Goal: Information Seeking & Learning: Learn about a topic

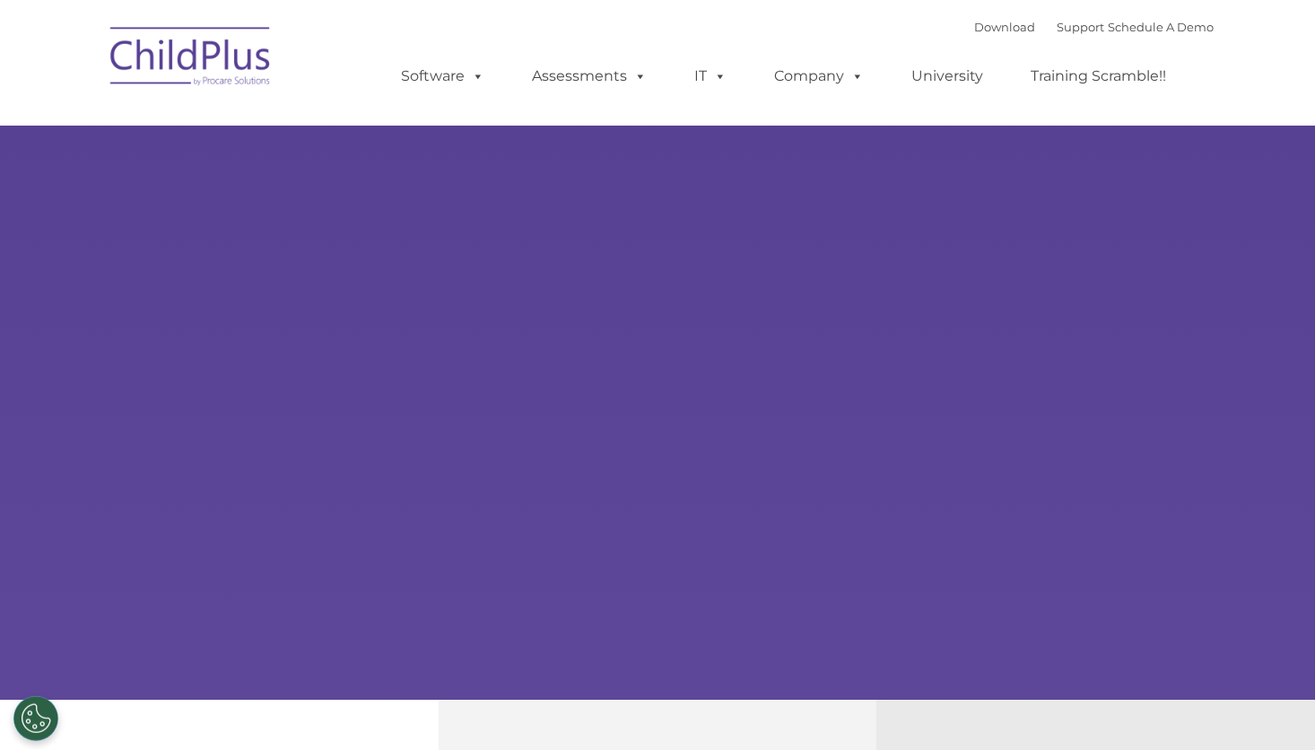
select select "MEDIUM"
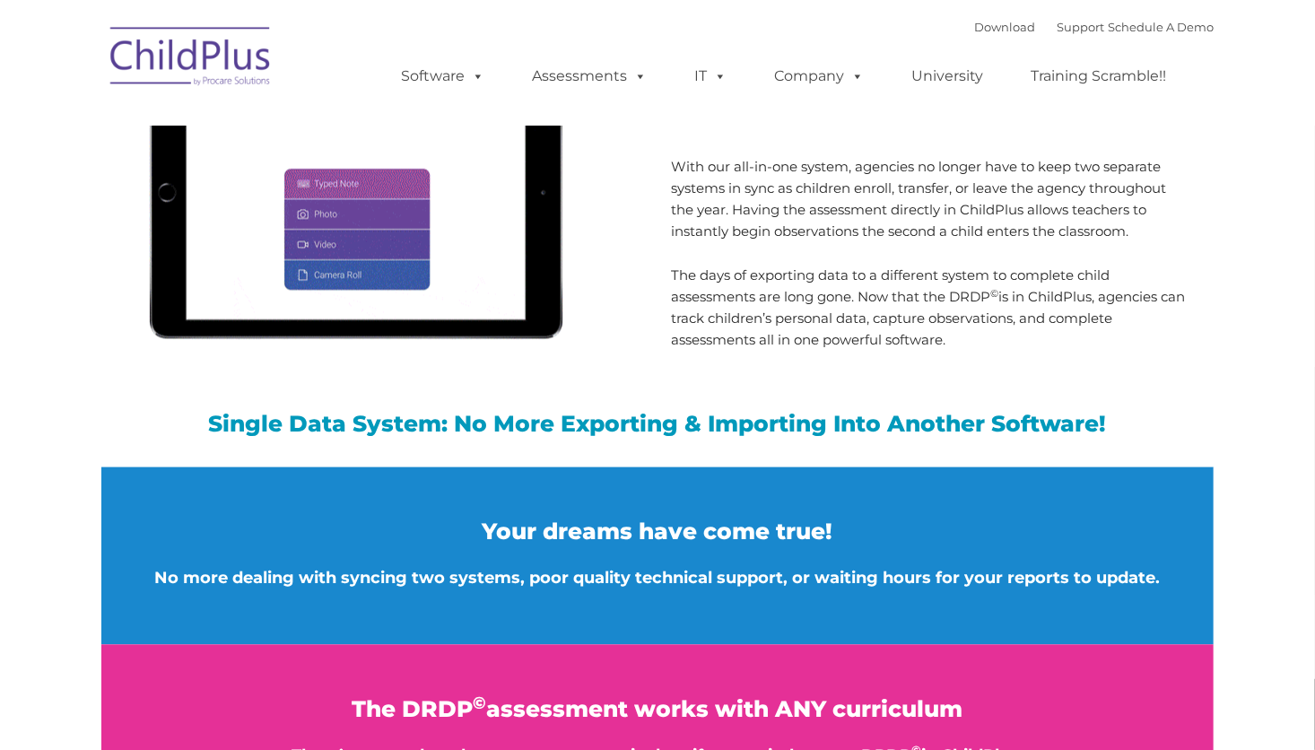
scroll to position [1884, 0]
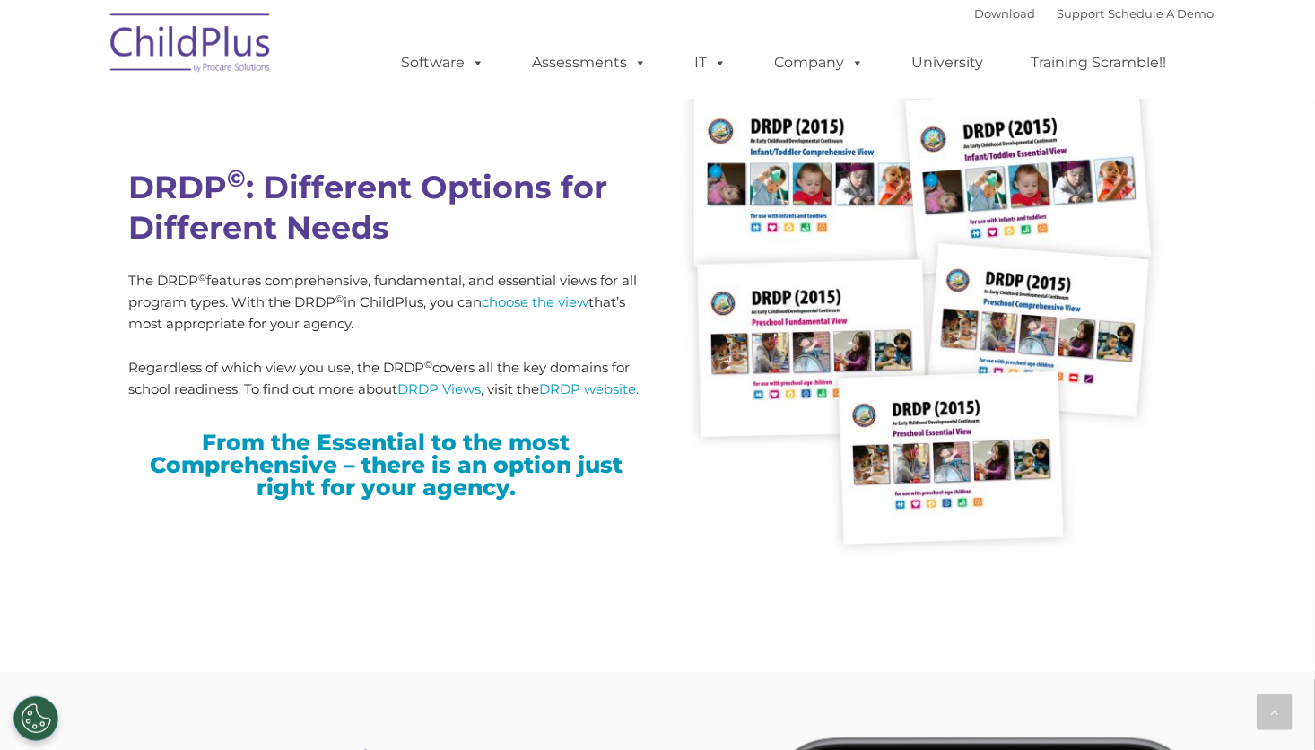
type input ""
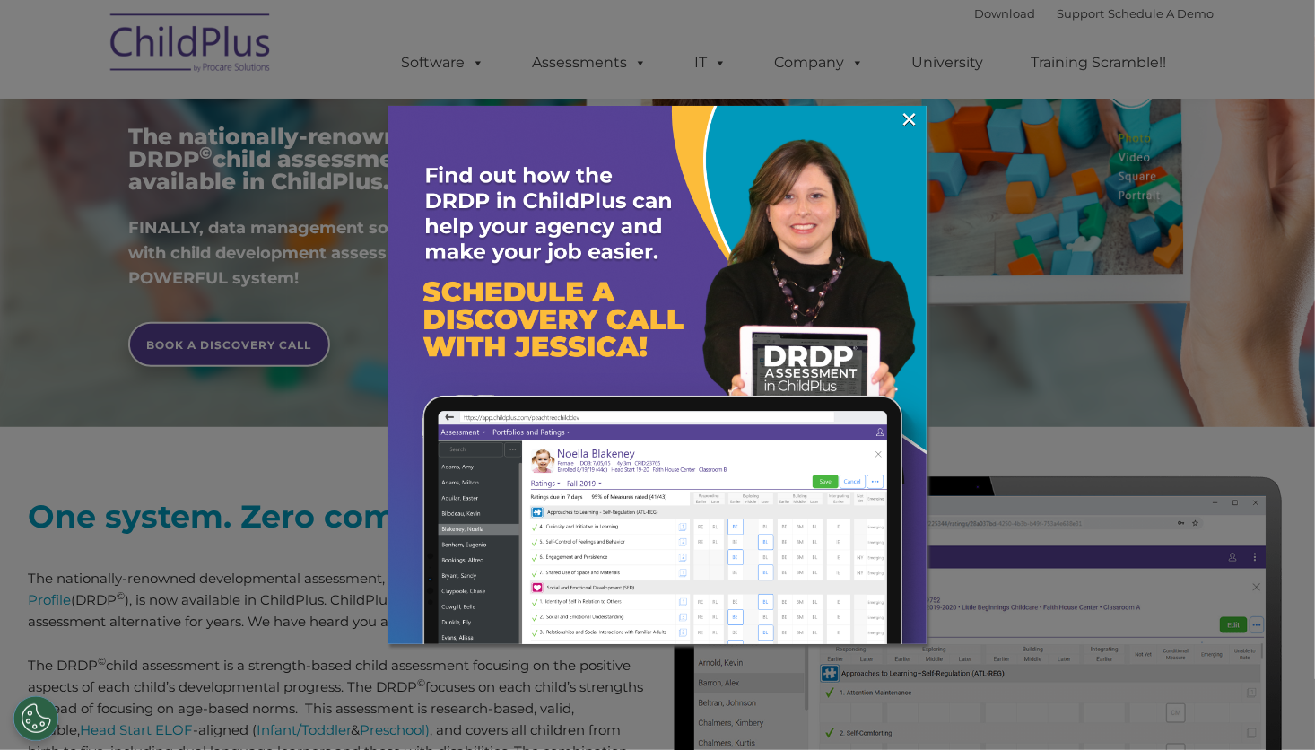
scroll to position [0, 0]
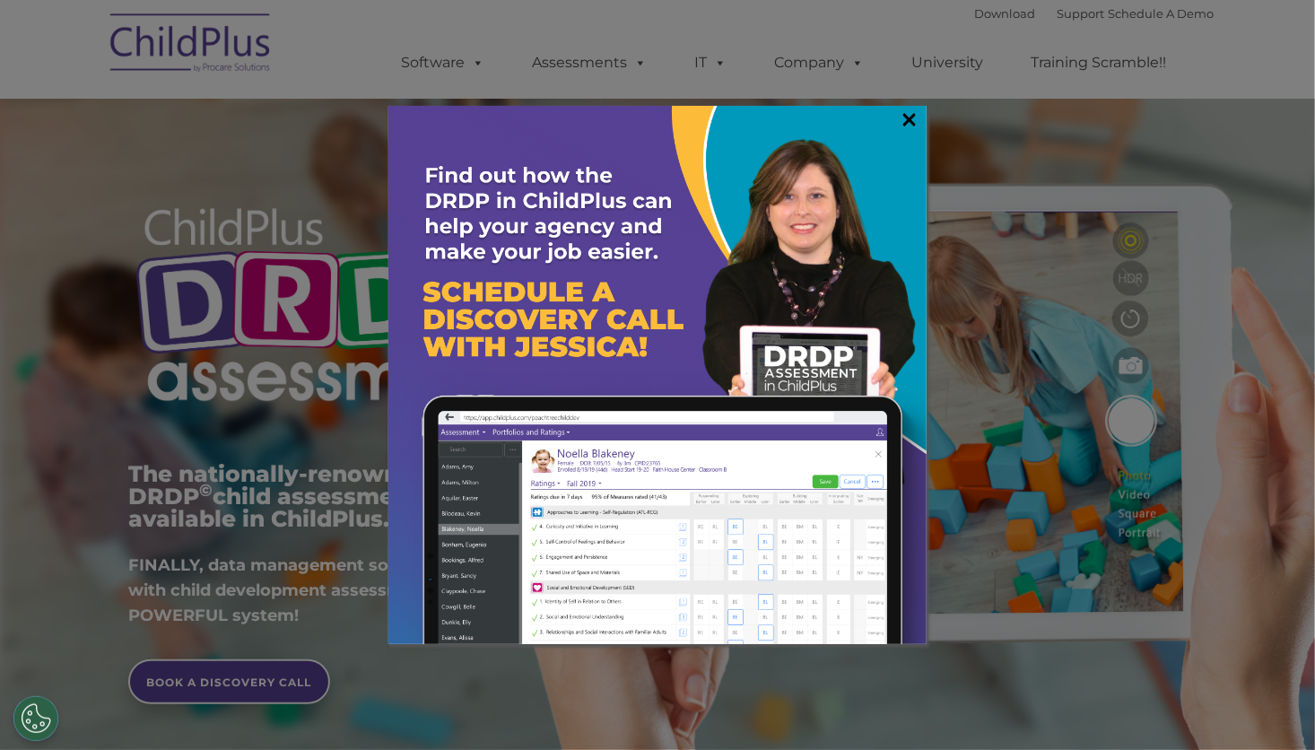
click at [911, 119] on link "×" at bounding box center [909, 119] width 21 height 18
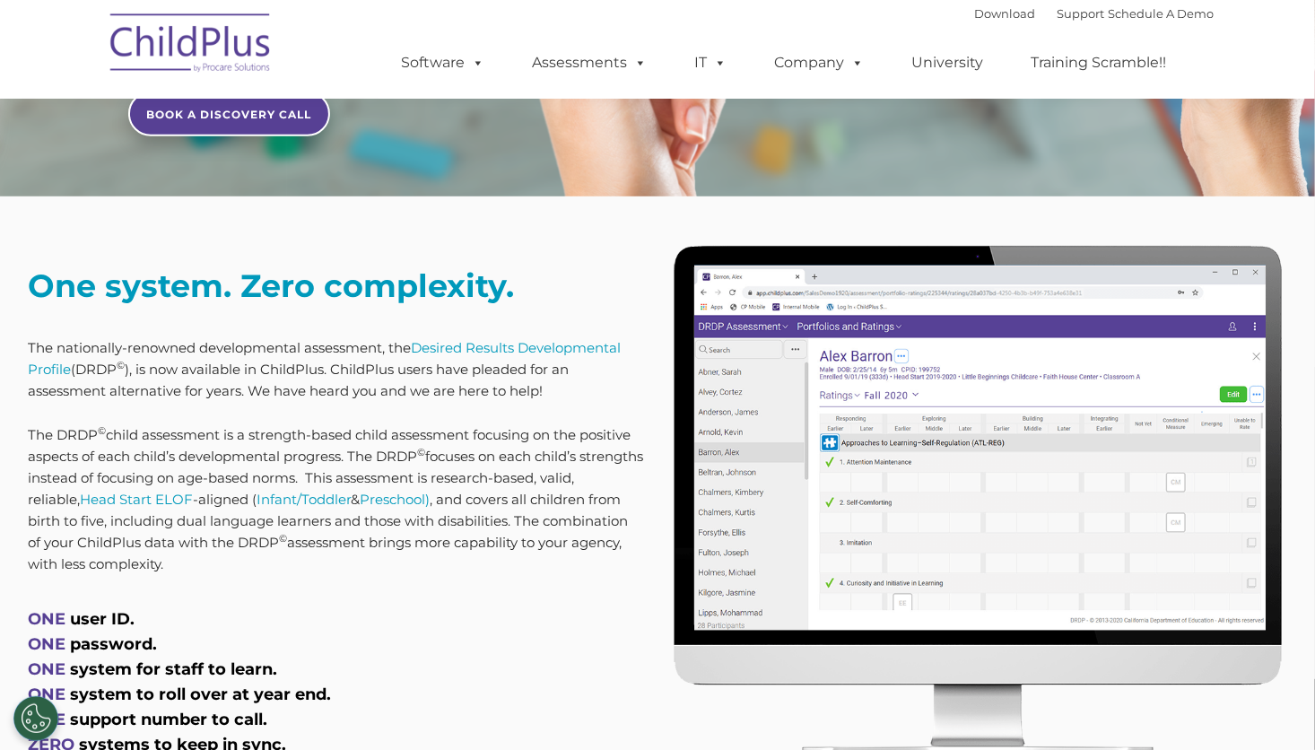
scroll to position [569, 0]
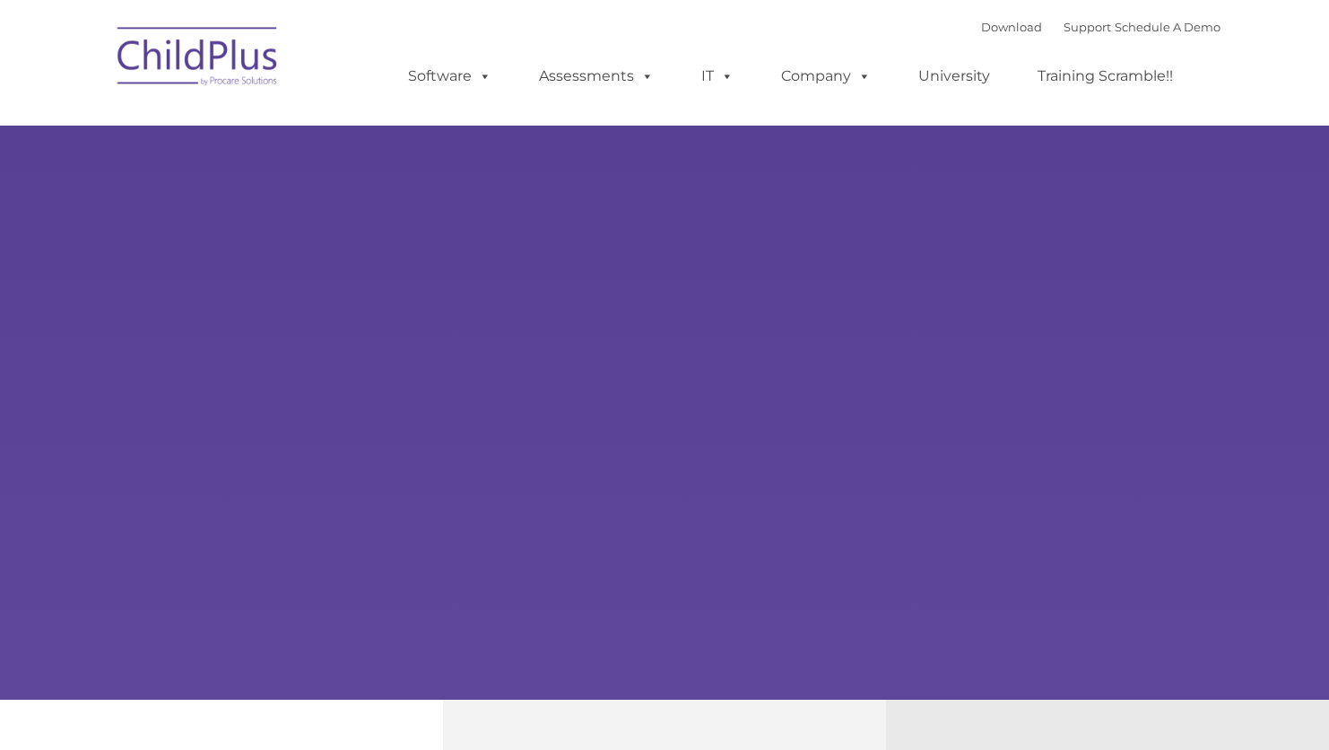
click at [510, 193] on div "Learn More Request a Demo The Future of ChildPlus is Here! Boost your productiv…" at bounding box center [664, 350] width 1329 height 700
type input ""
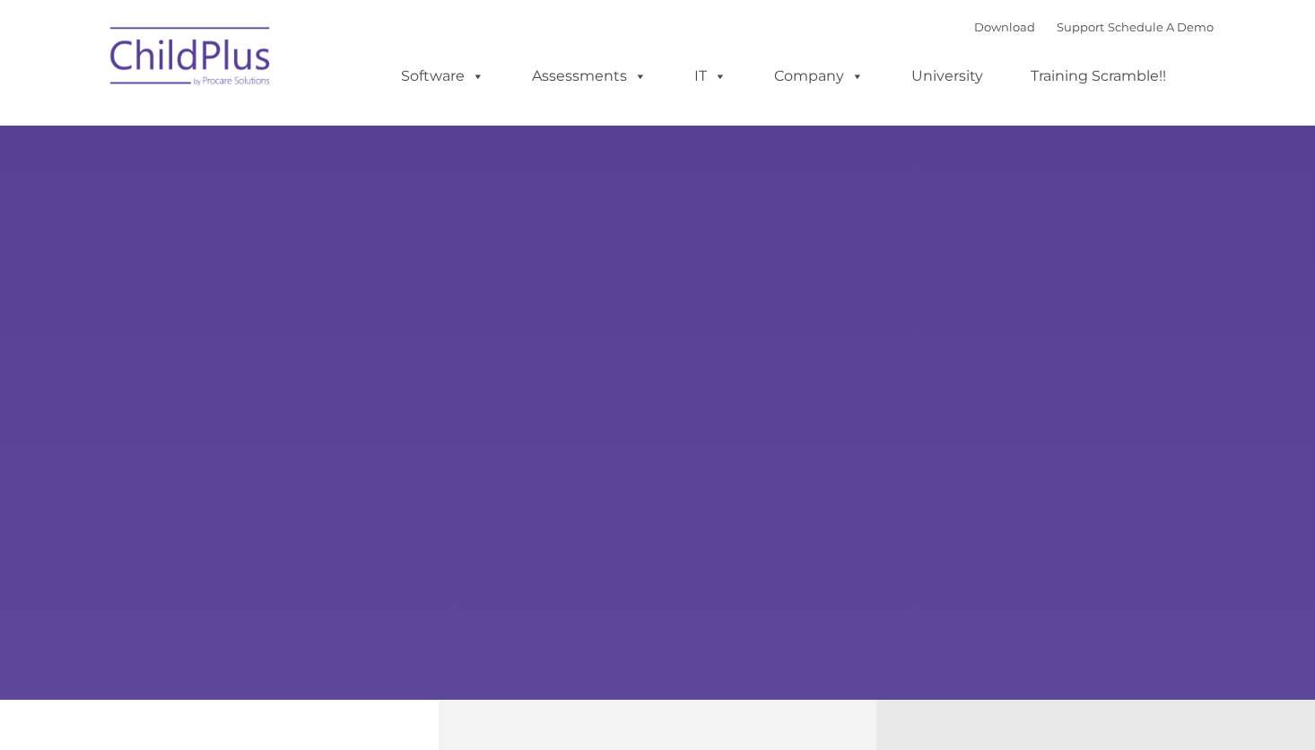
click at [0, 0] on rs-slides "Learn More Request a Demo The Future of ChildPlus is Here! Boost your productiv…" at bounding box center [0, 0] width 0 height 0
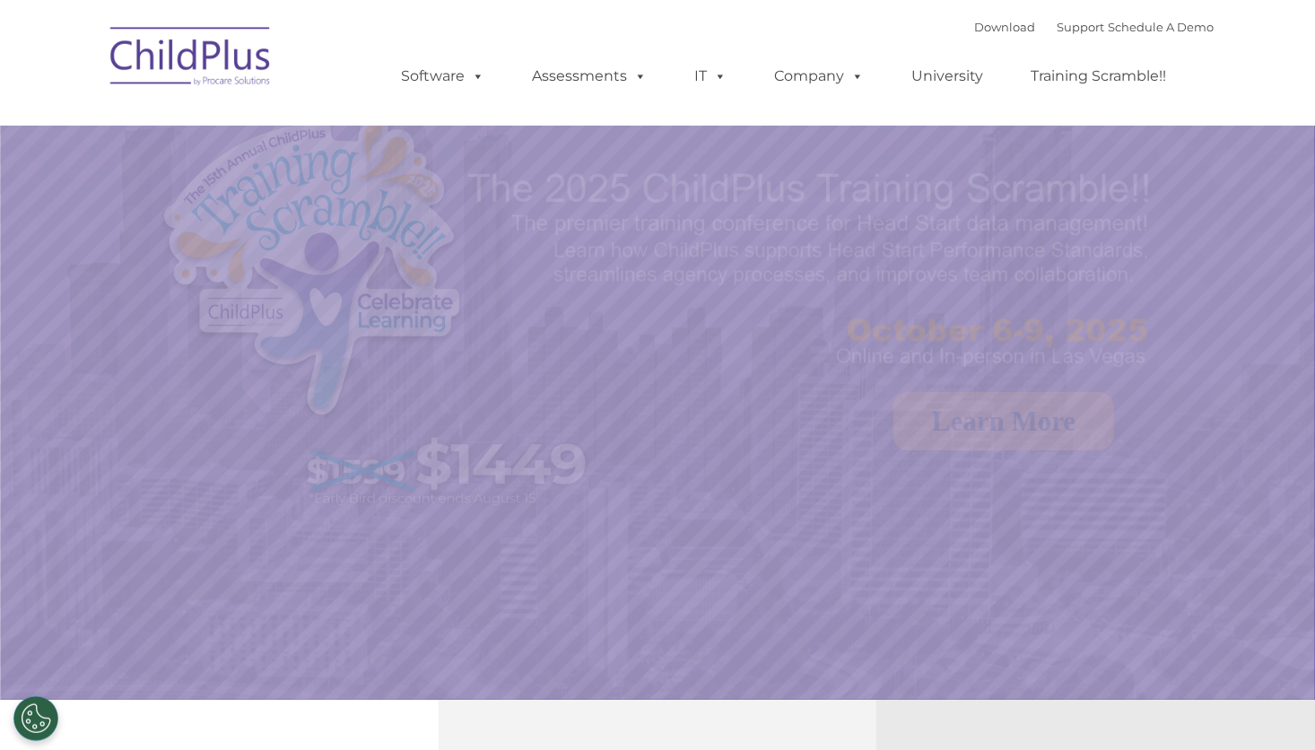
select select "MEDIUM"
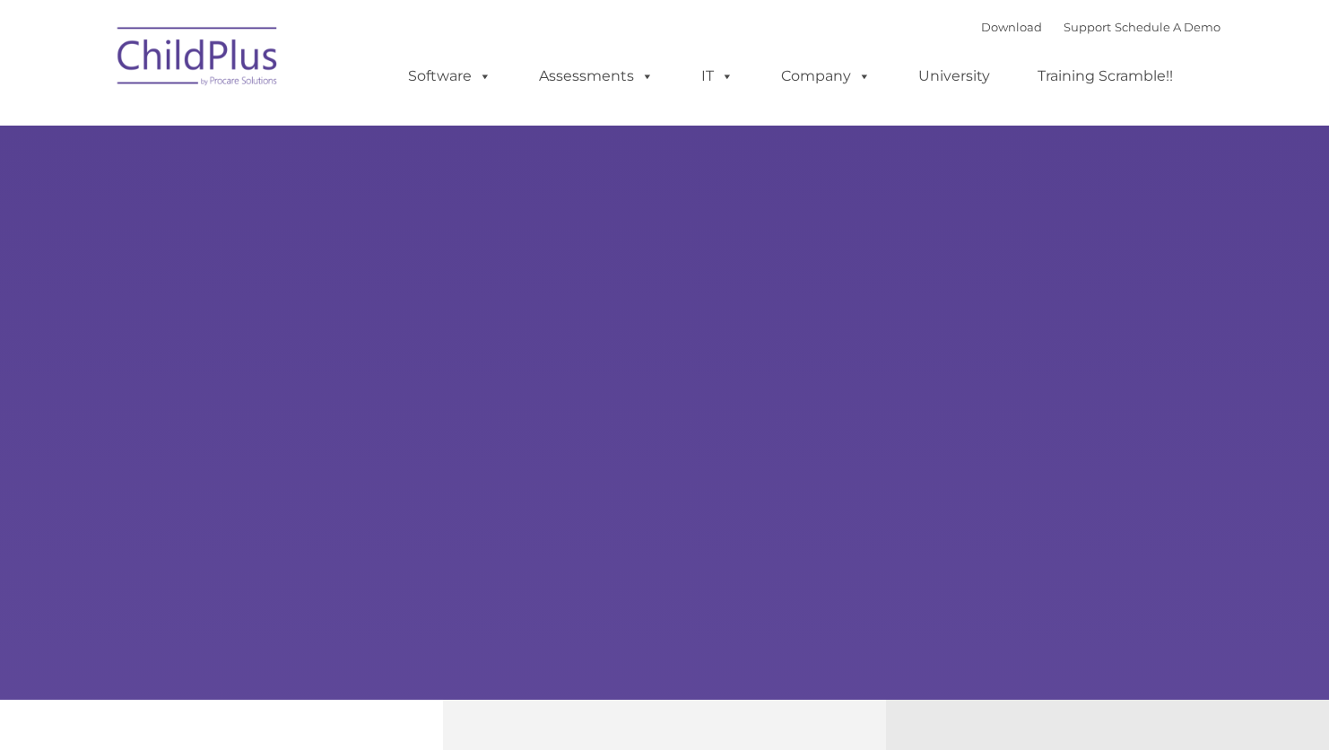
type input ""
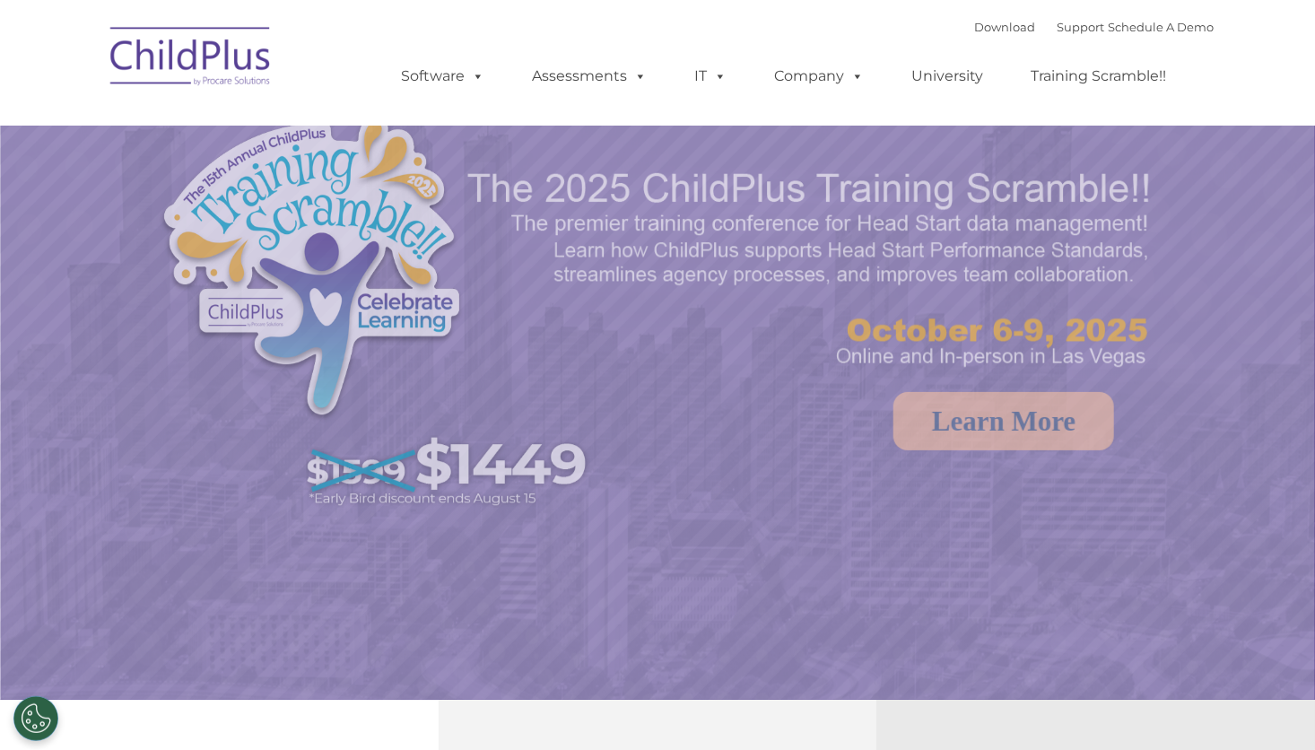
select select "MEDIUM"
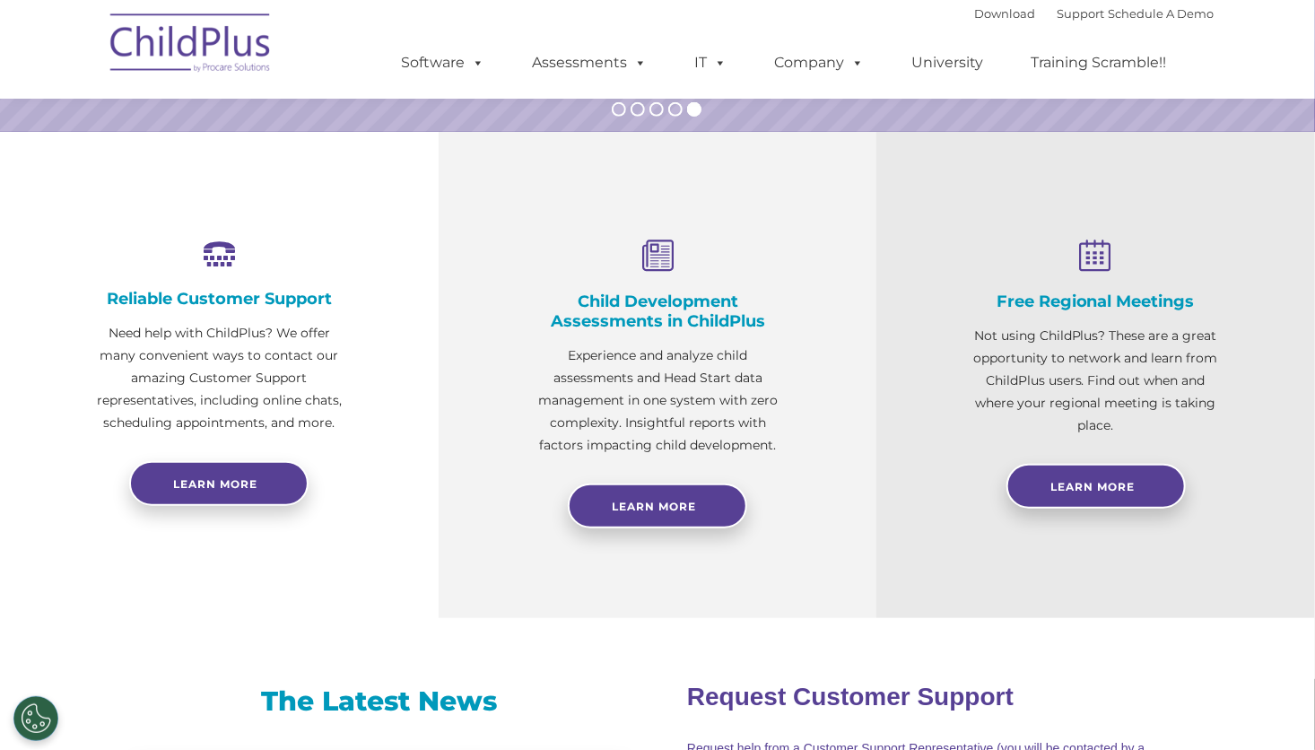
scroll to position [567, 0]
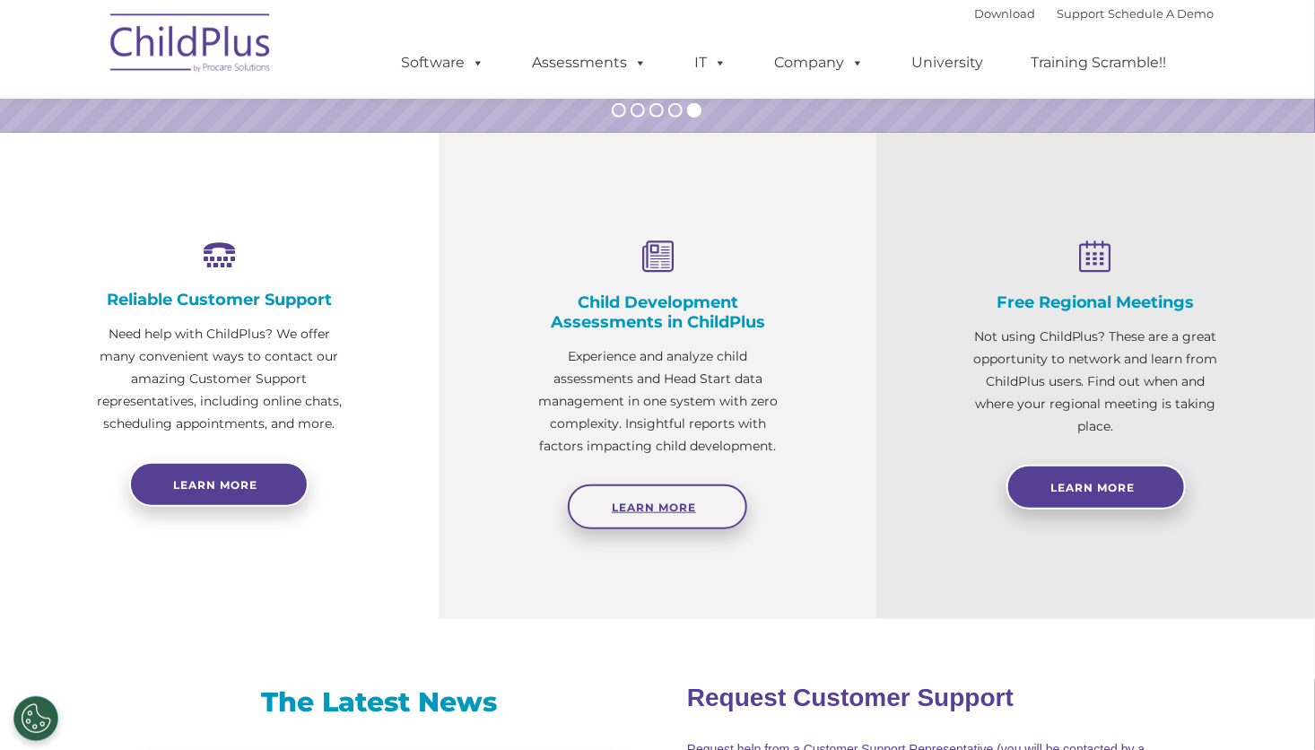
click at [696, 504] on span "Learn More" at bounding box center [654, 507] width 84 height 13
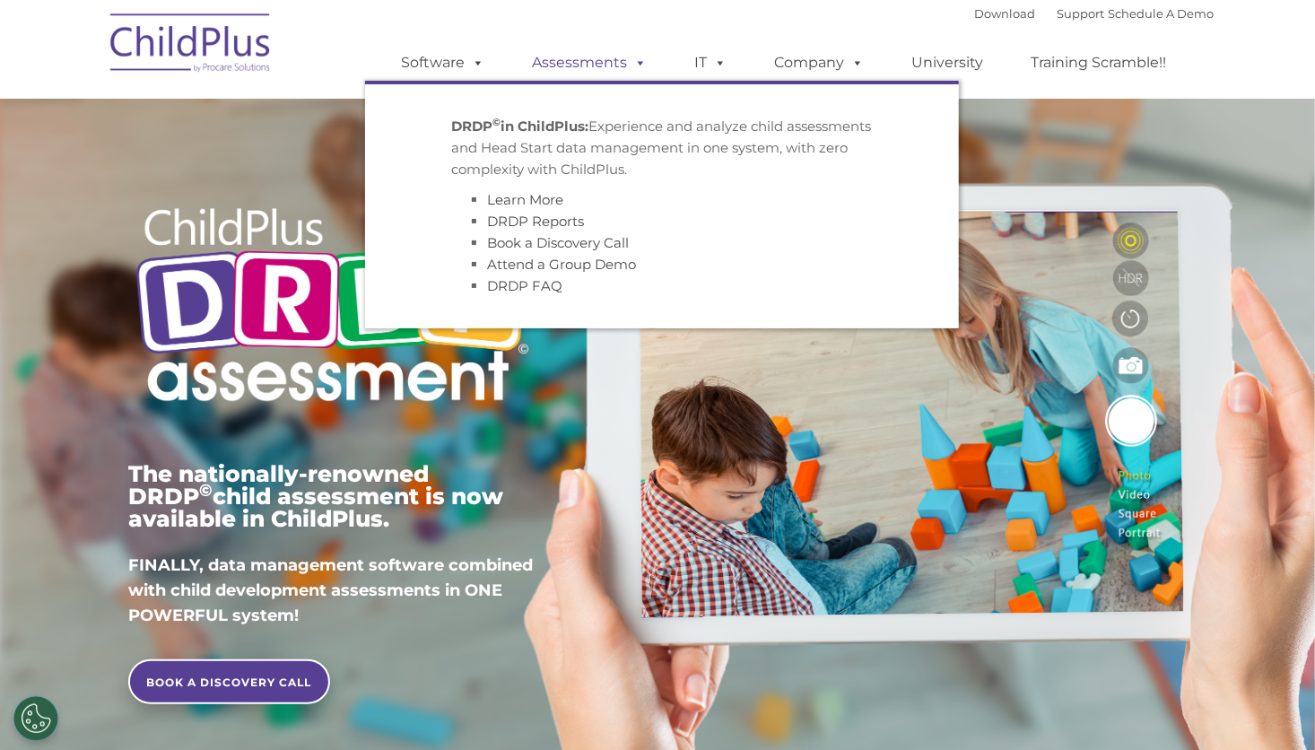
click at [594, 61] on link "Assessments" at bounding box center [589, 63] width 151 height 36
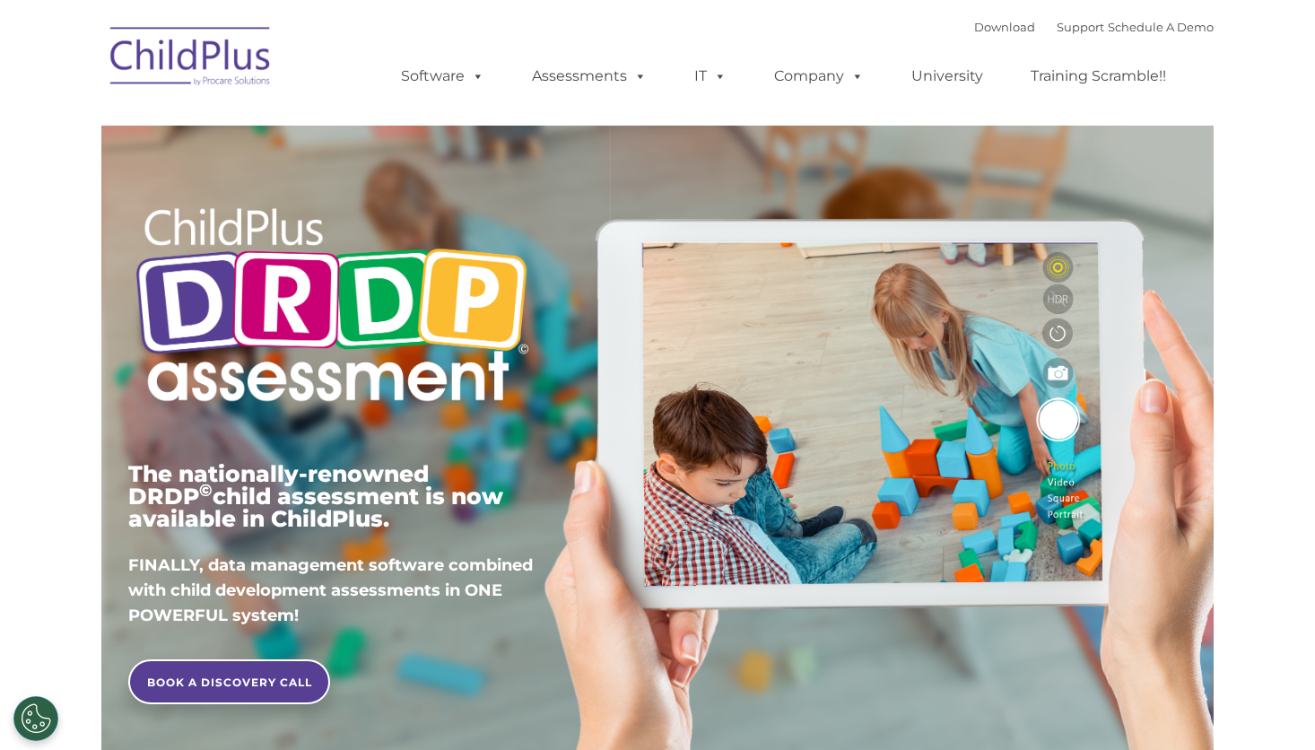
type input ""
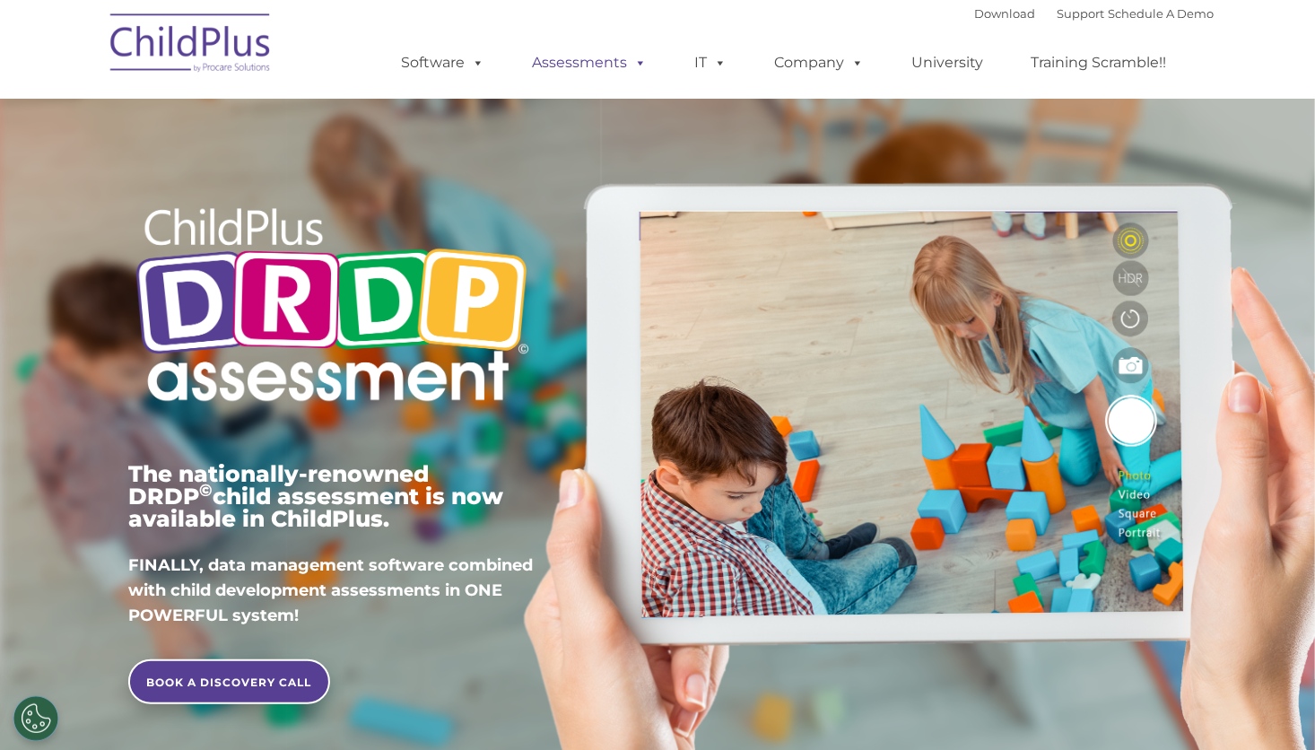
click at [644, 61] on span at bounding box center [637, 62] width 20 height 17
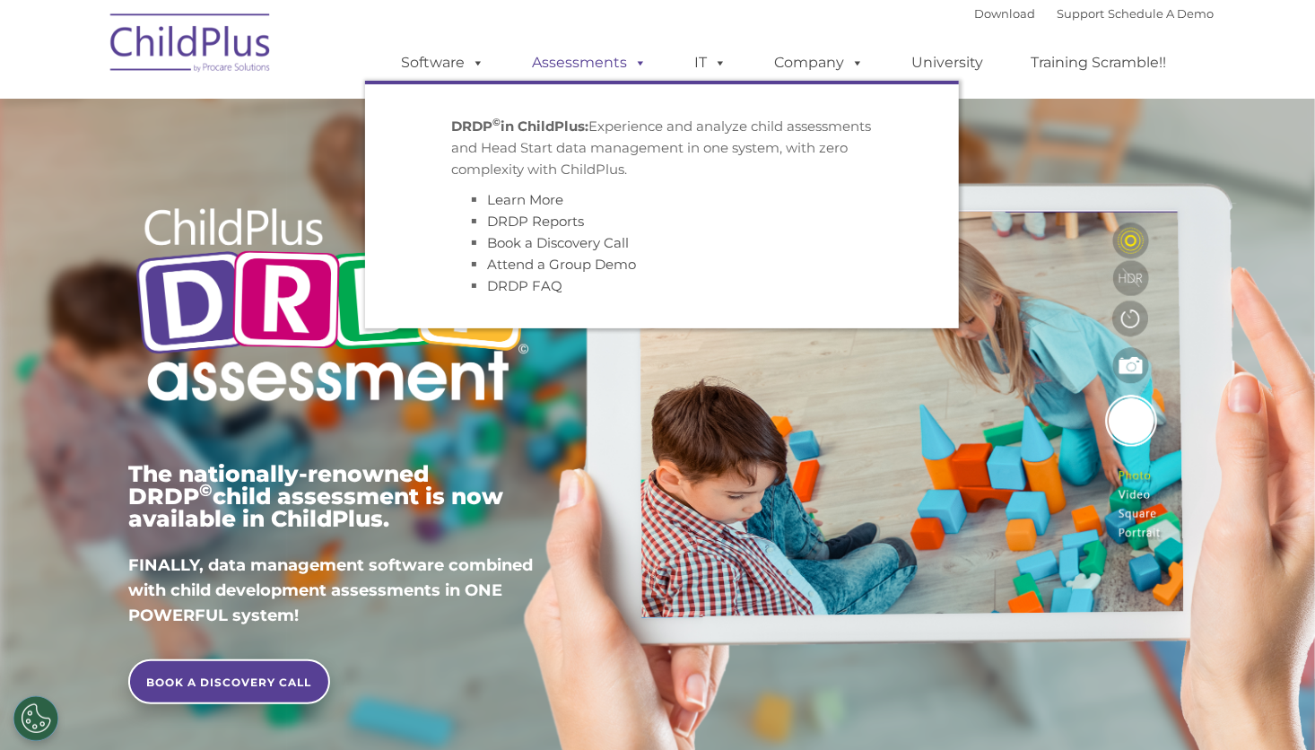
click at [644, 61] on span at bounding box center [637, 62] width 20 height 17
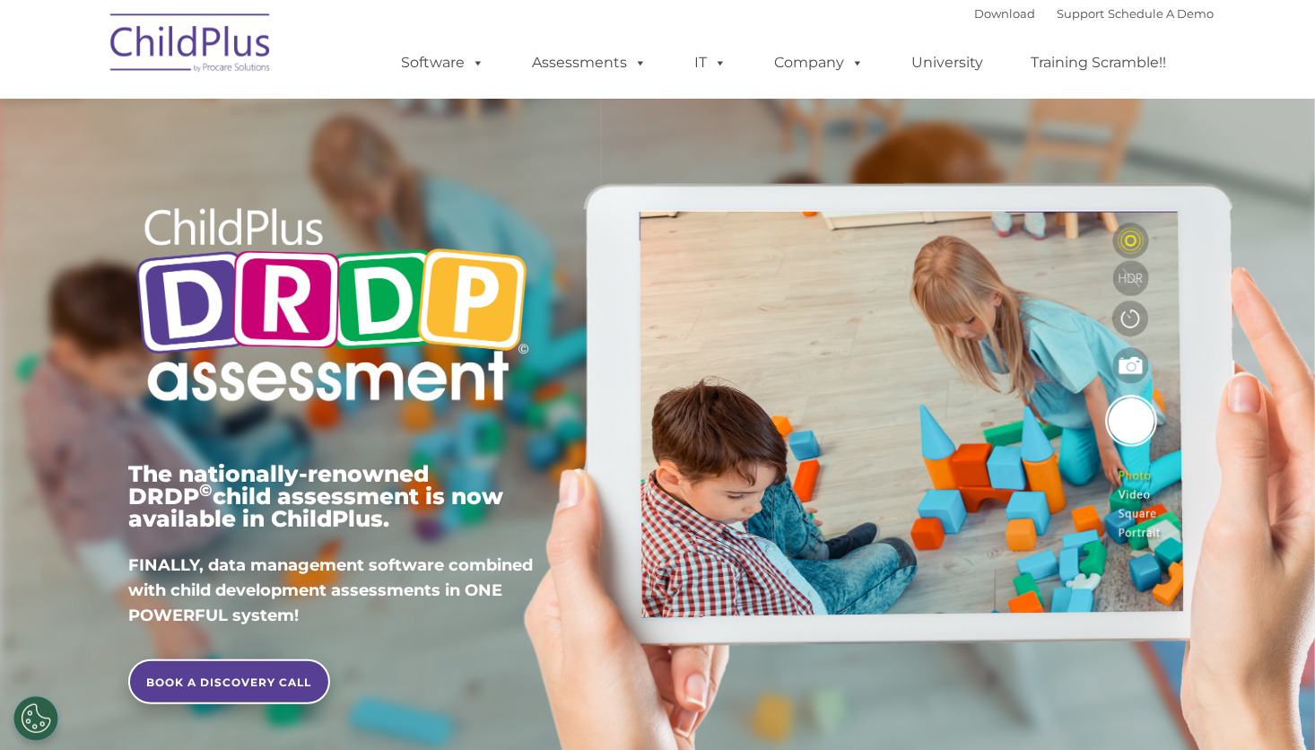
click at [224, 39] on img at bounding box center [190, 46] width 179 height 90
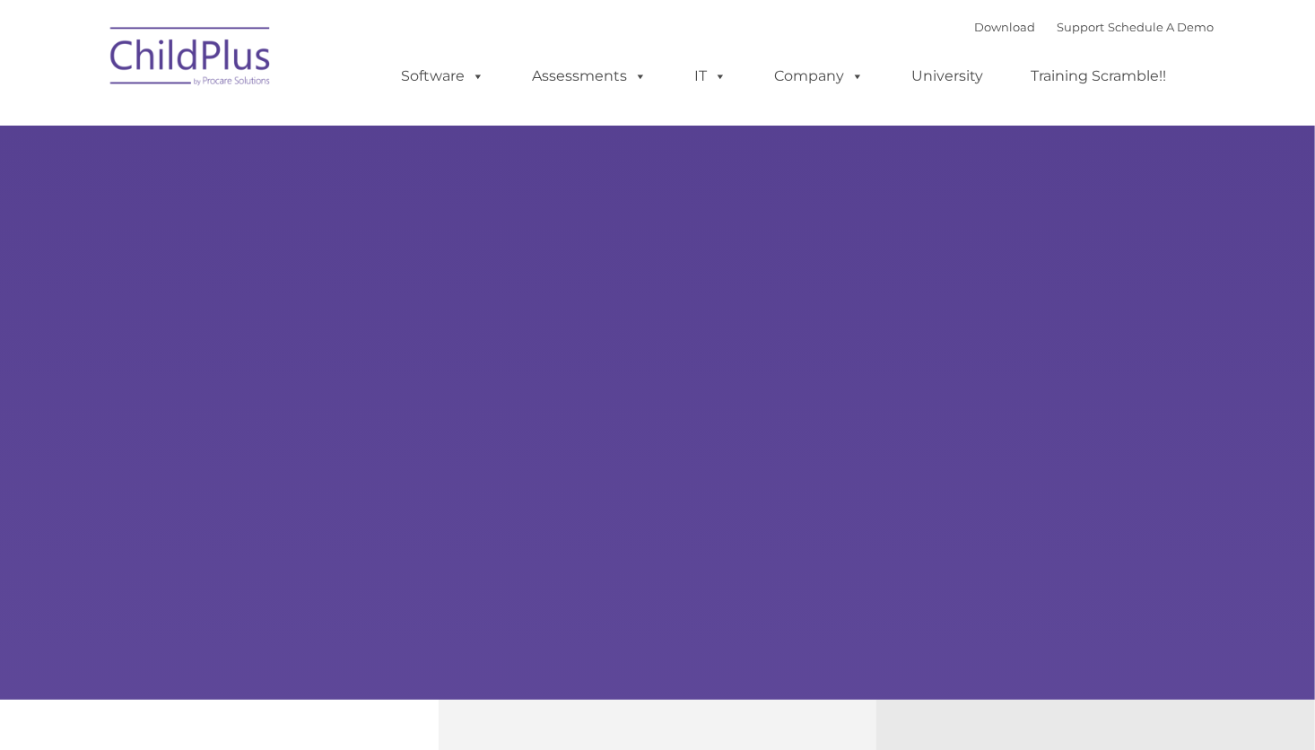
type input ""
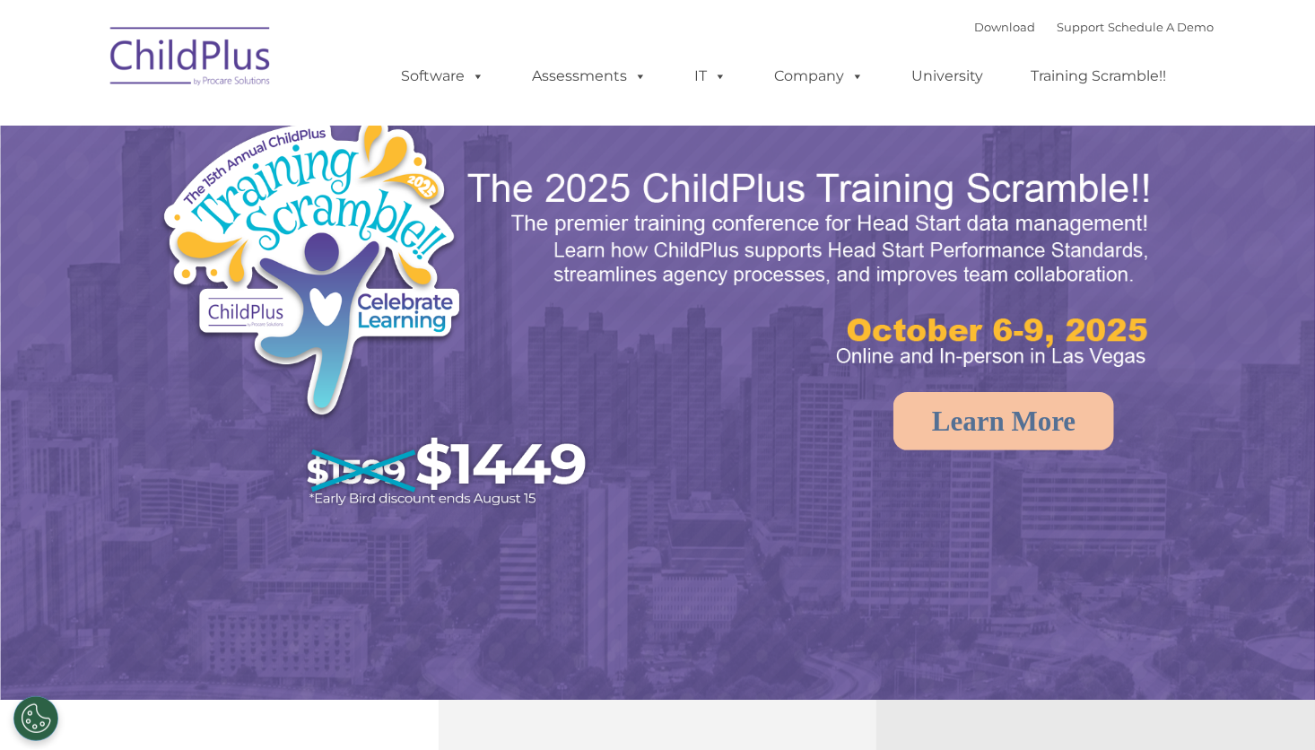
select select "MEDIUM"
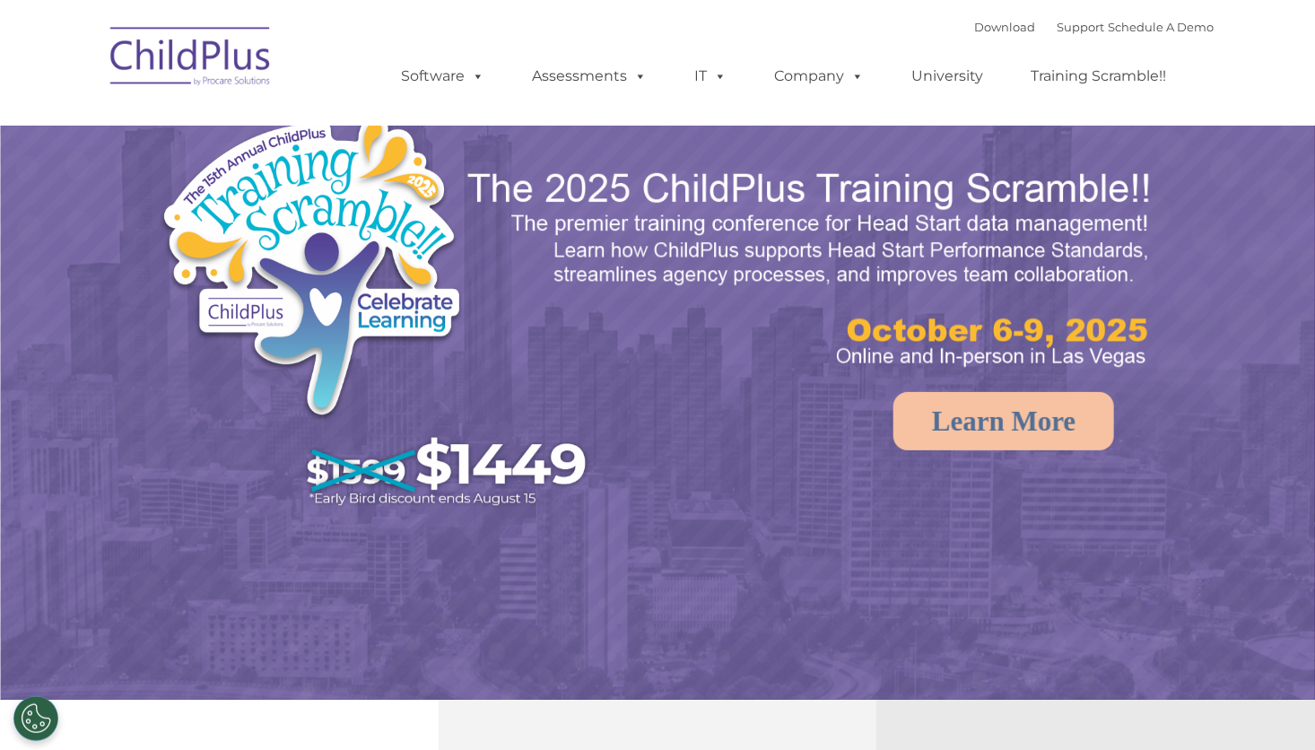
select select "MEDIUM"
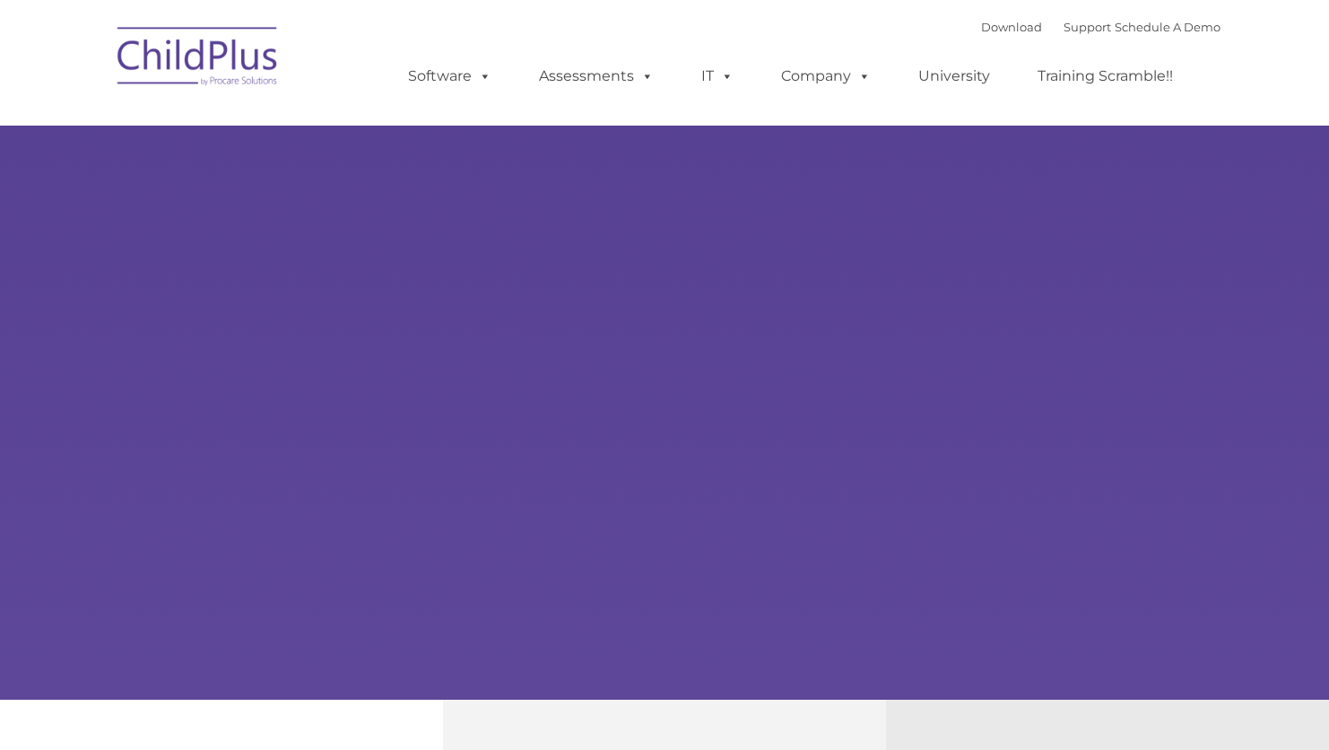
type input ""
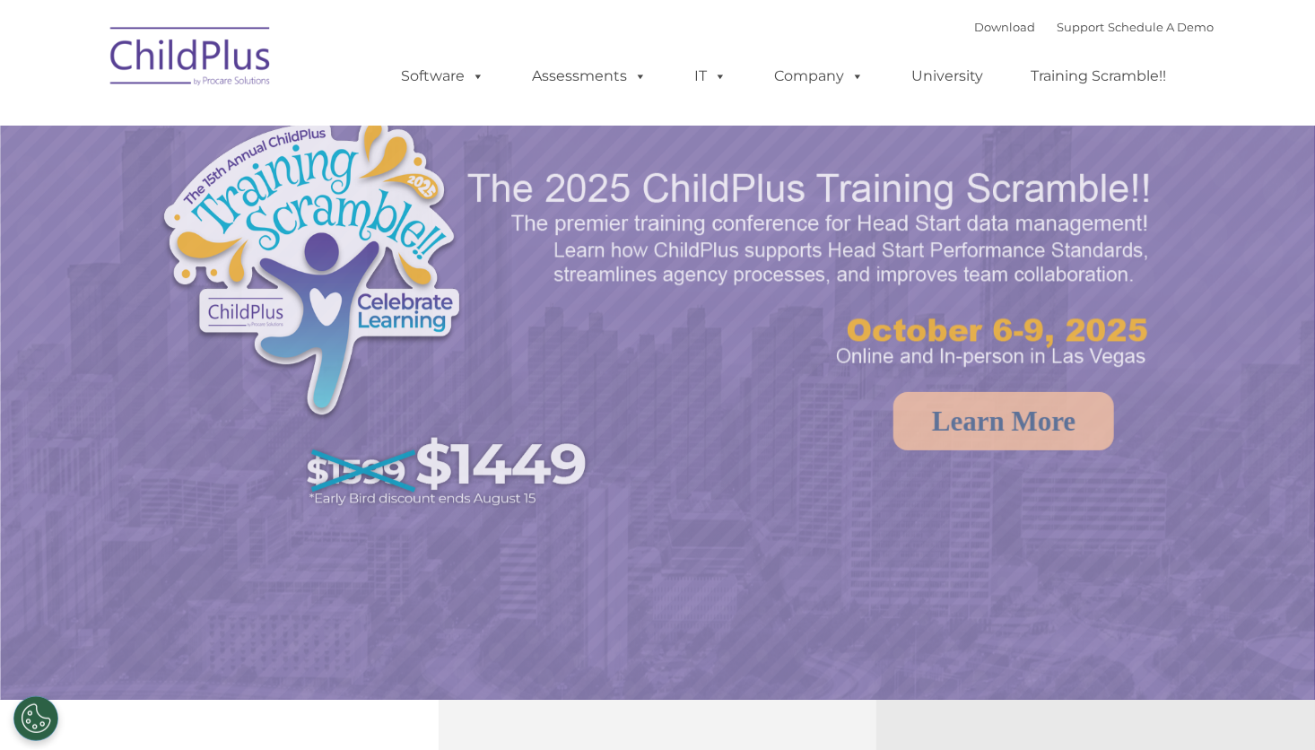
select select "MEDIUM"
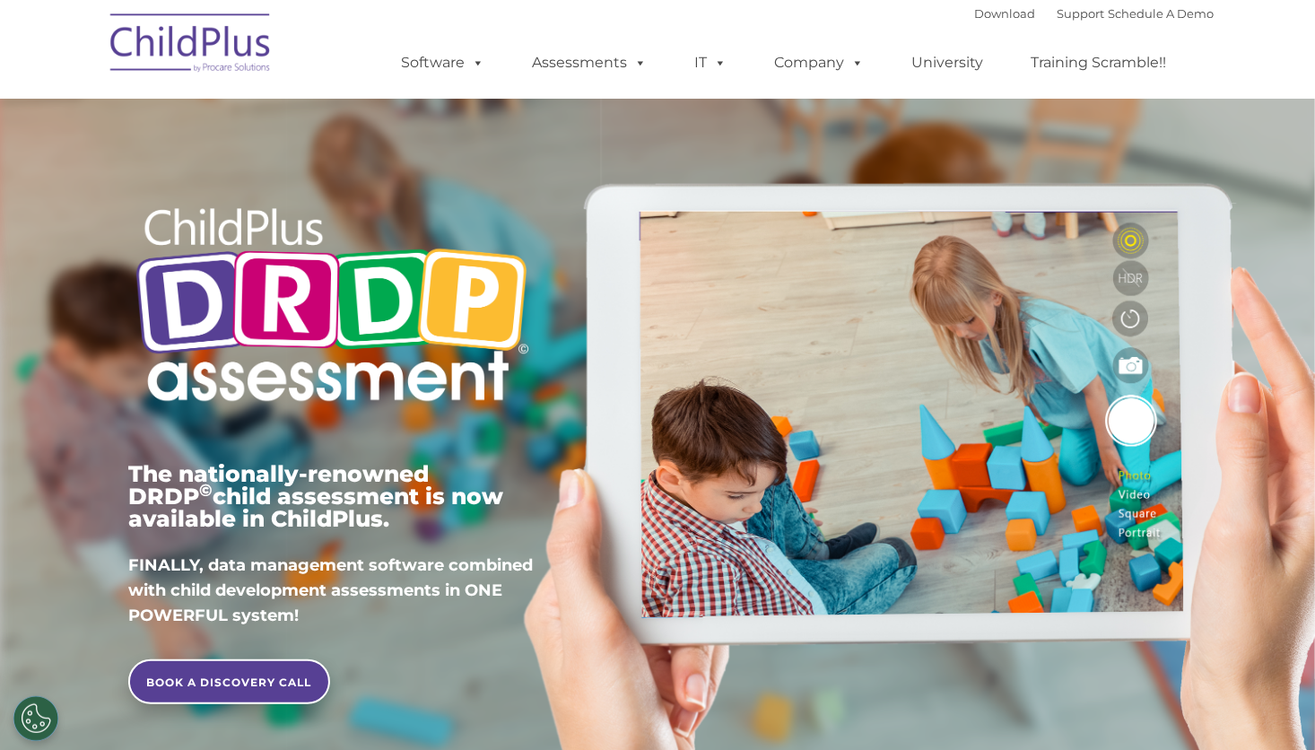
click at [187, 50] on img at bounding box center [190, 46] width 179 height 90
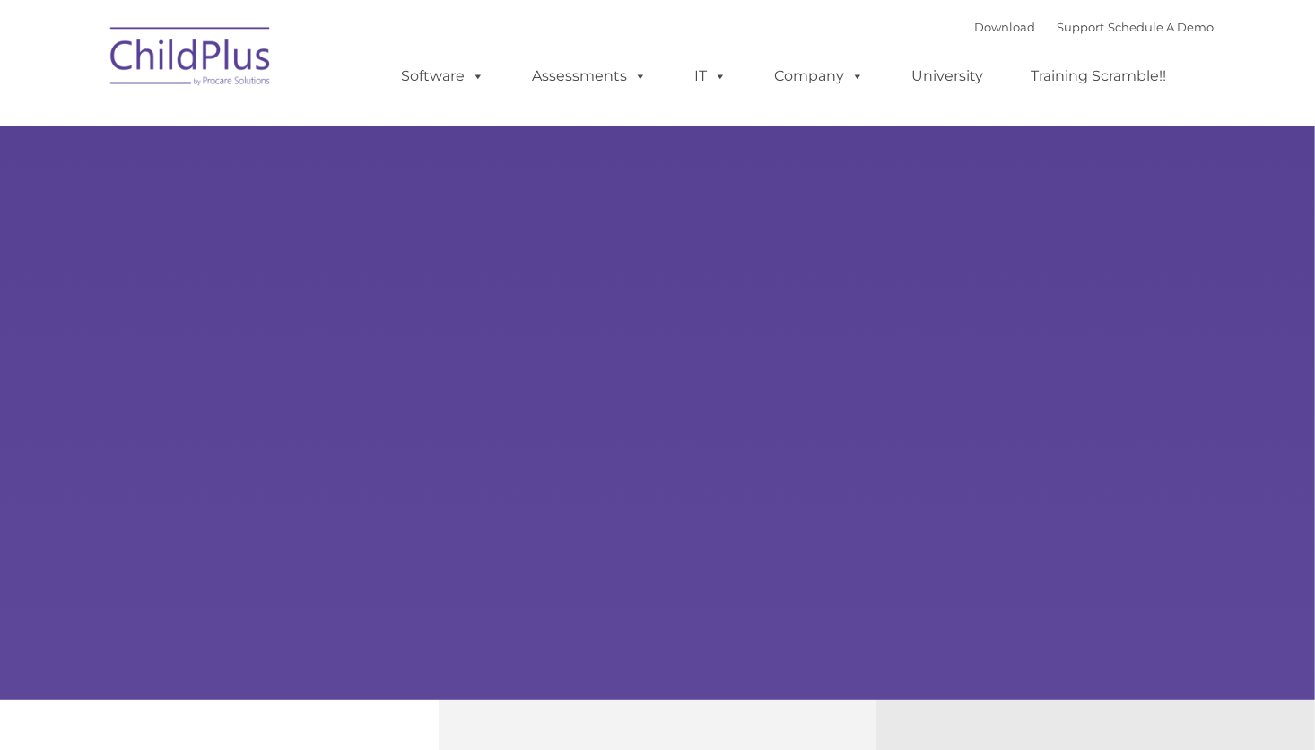
type input ""
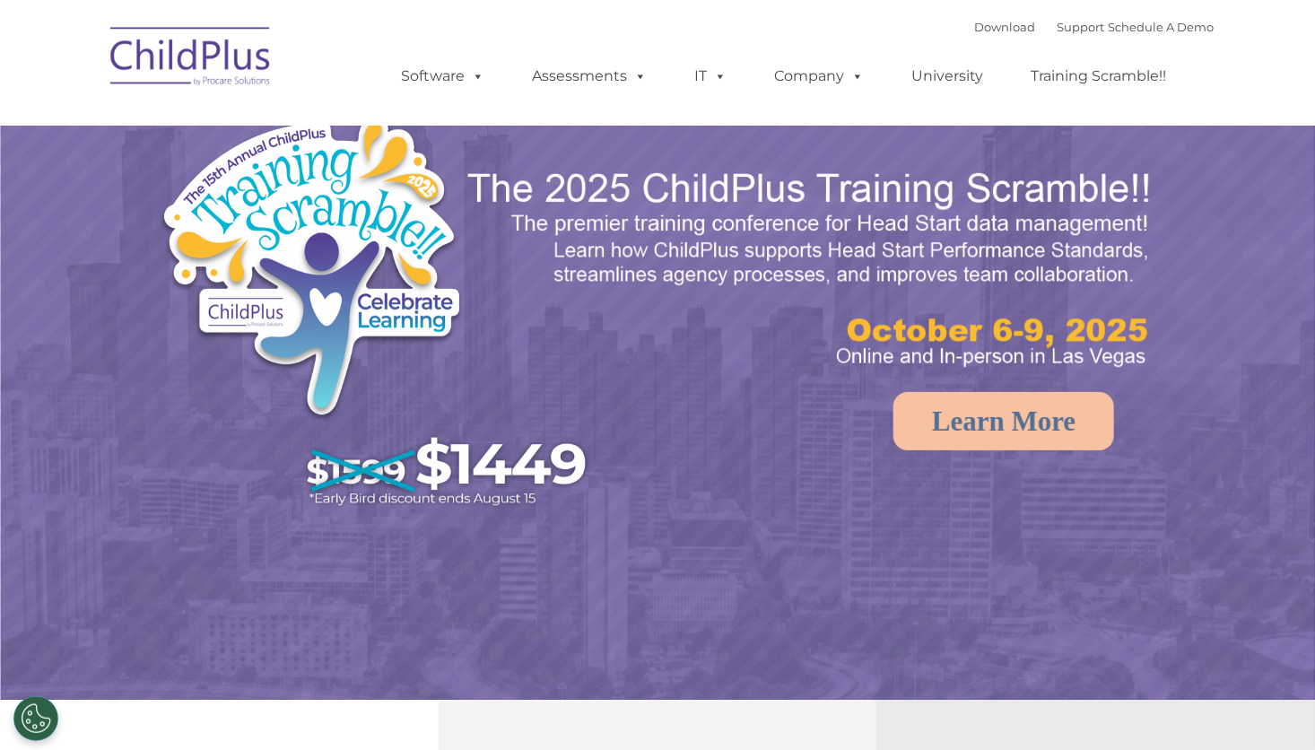
select select "MEDIUM"
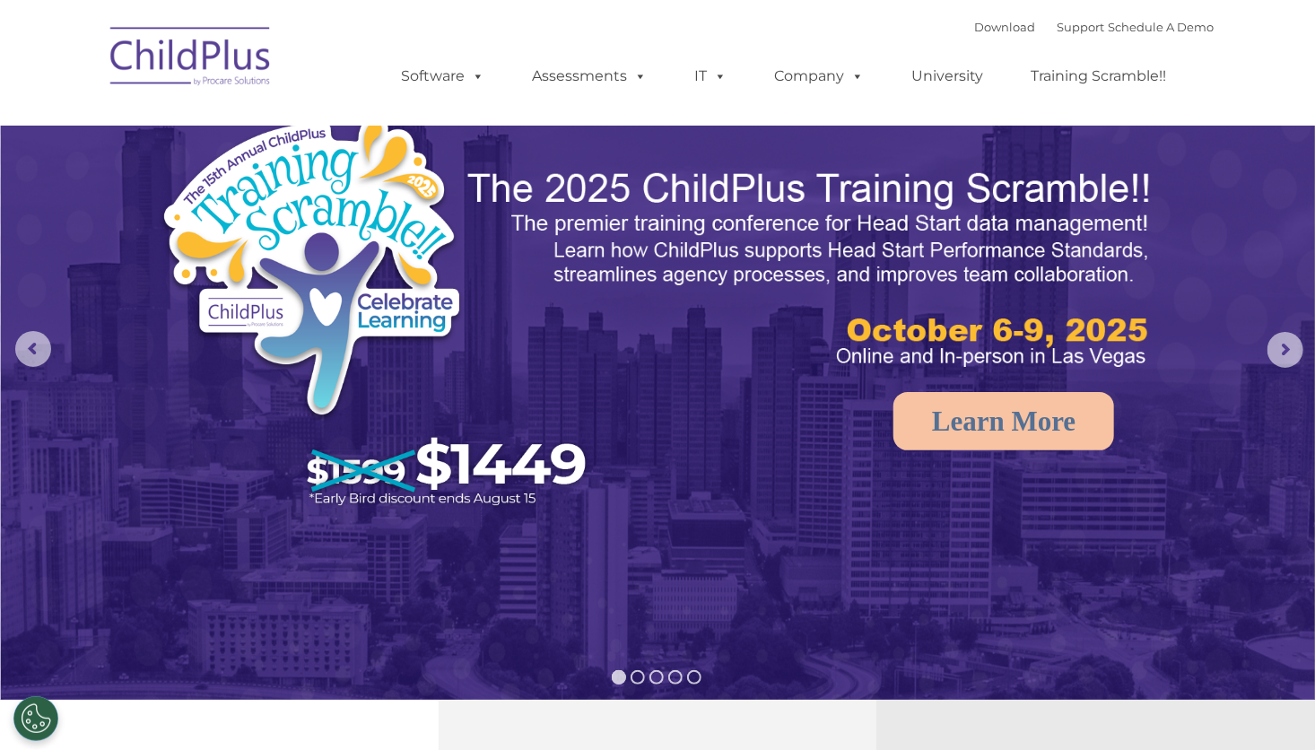
click at [236, 65] on img at bounding box center [190, 59] width 179 height 90
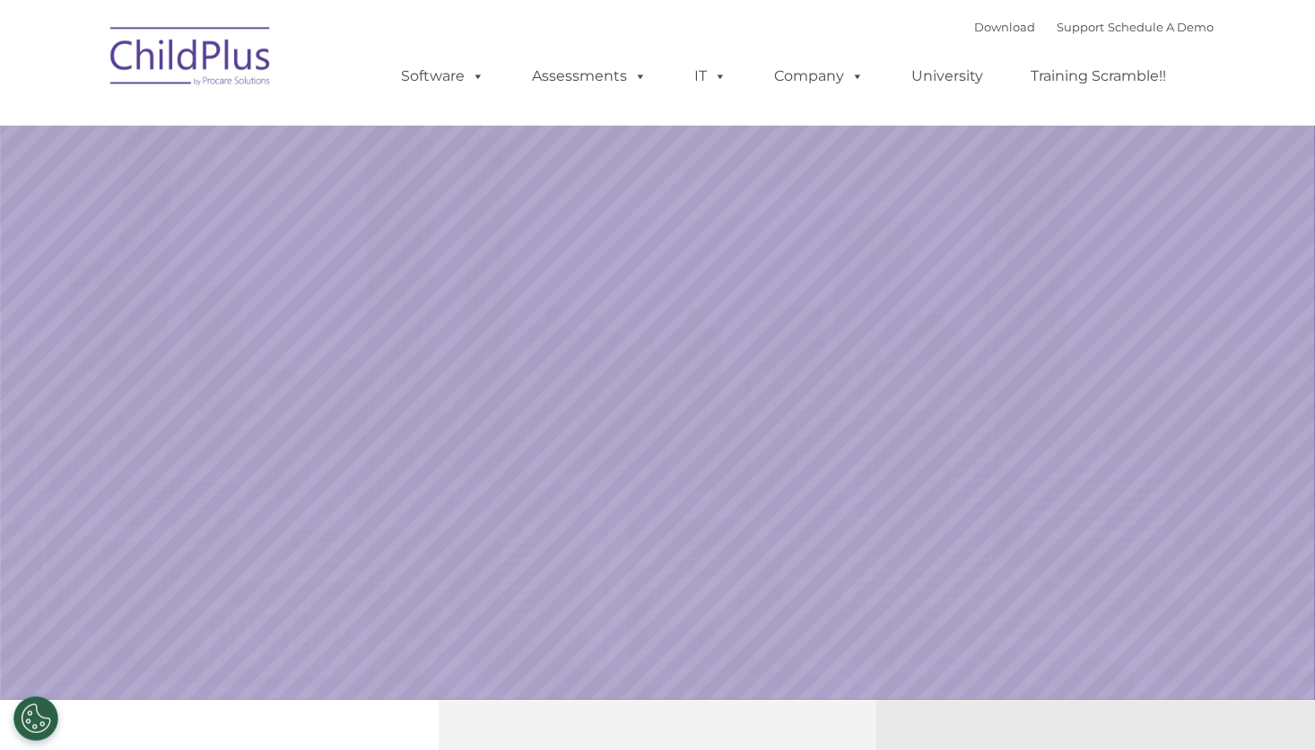
select select "MEDIUM"
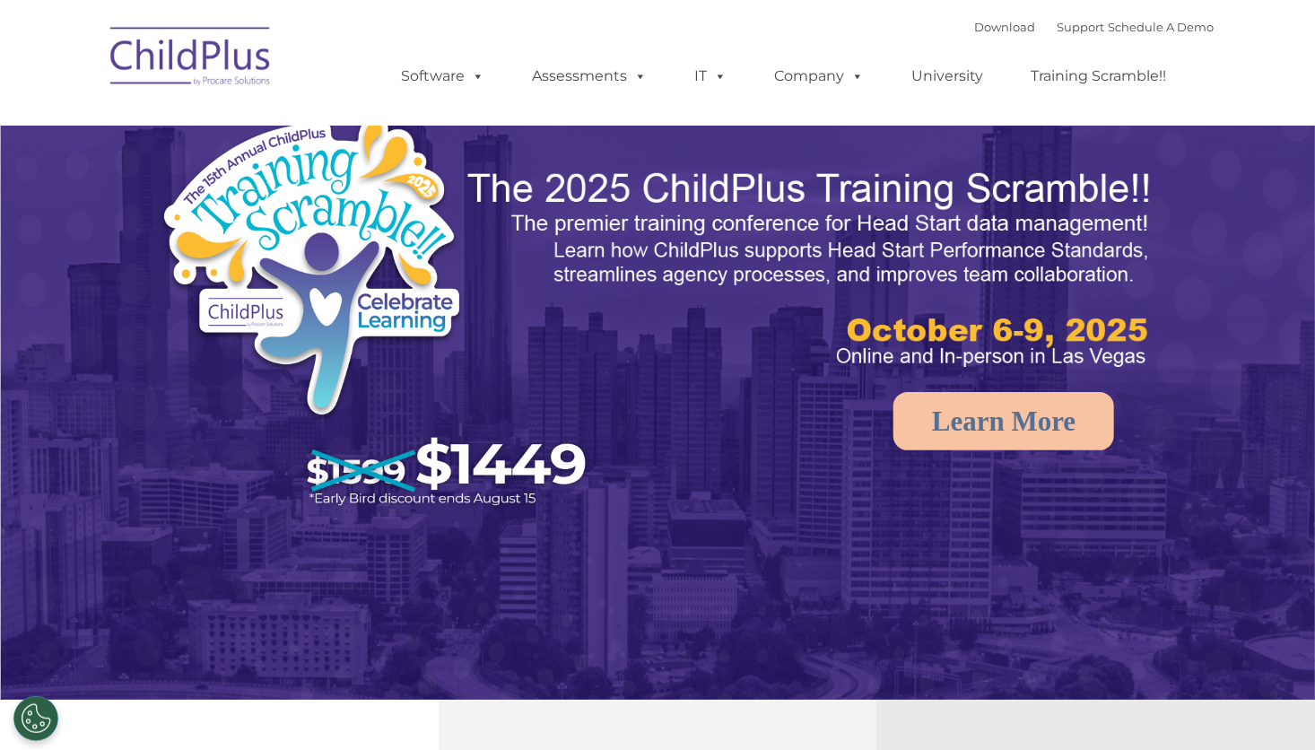
click at [236, 65] on img at bounding box center [190, 59] width 179 height 90
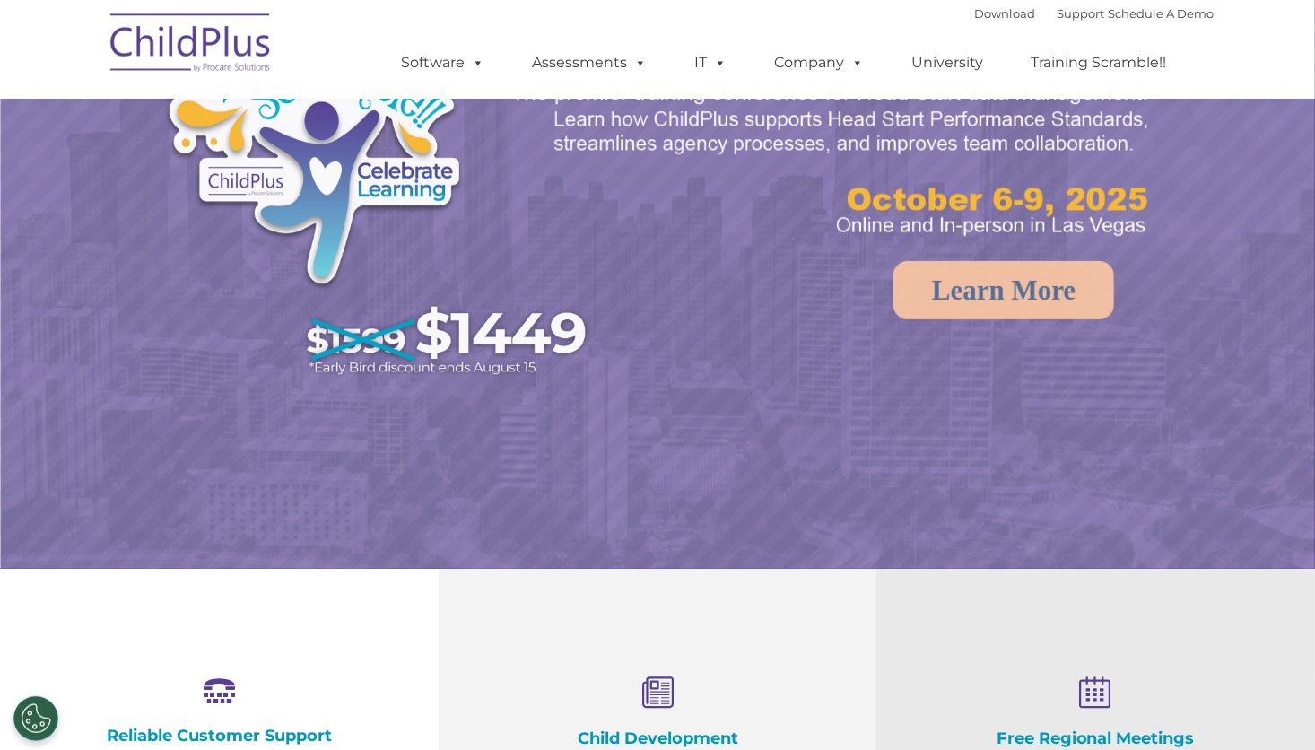
scroll to position [161, 0]
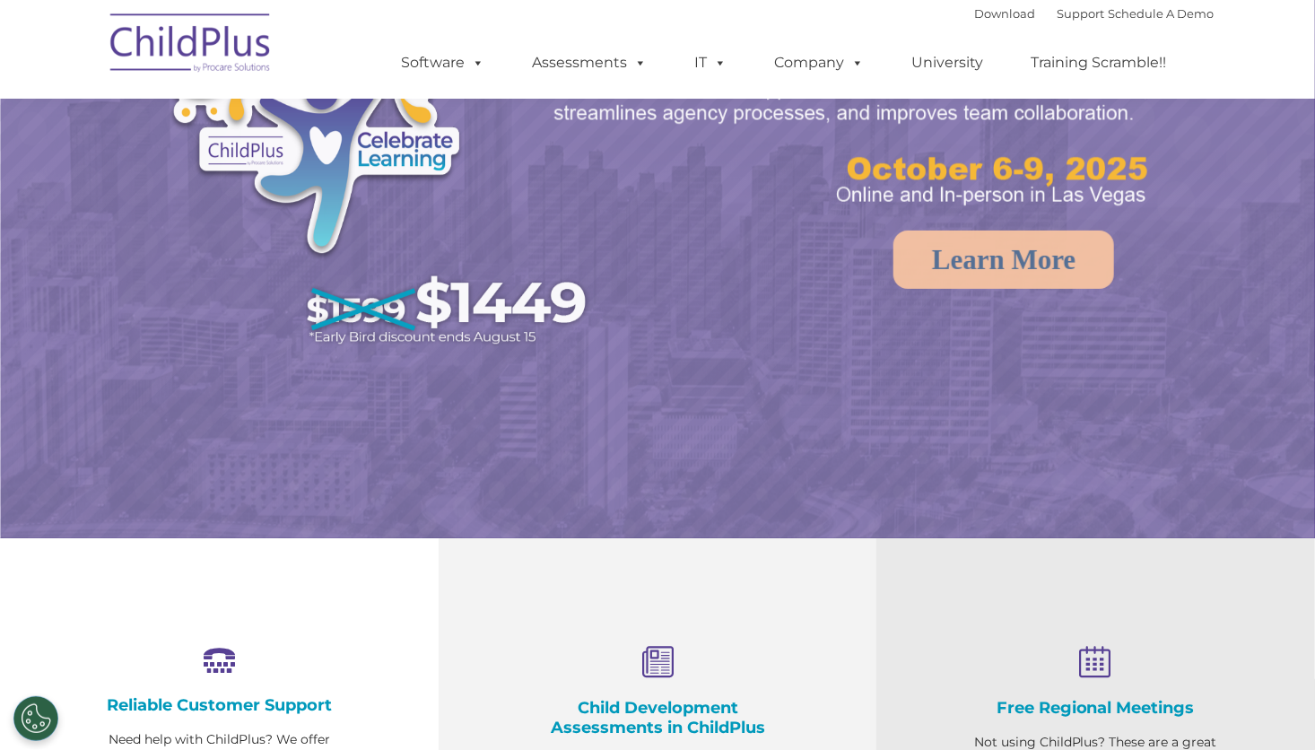
select select "MEDIUM"
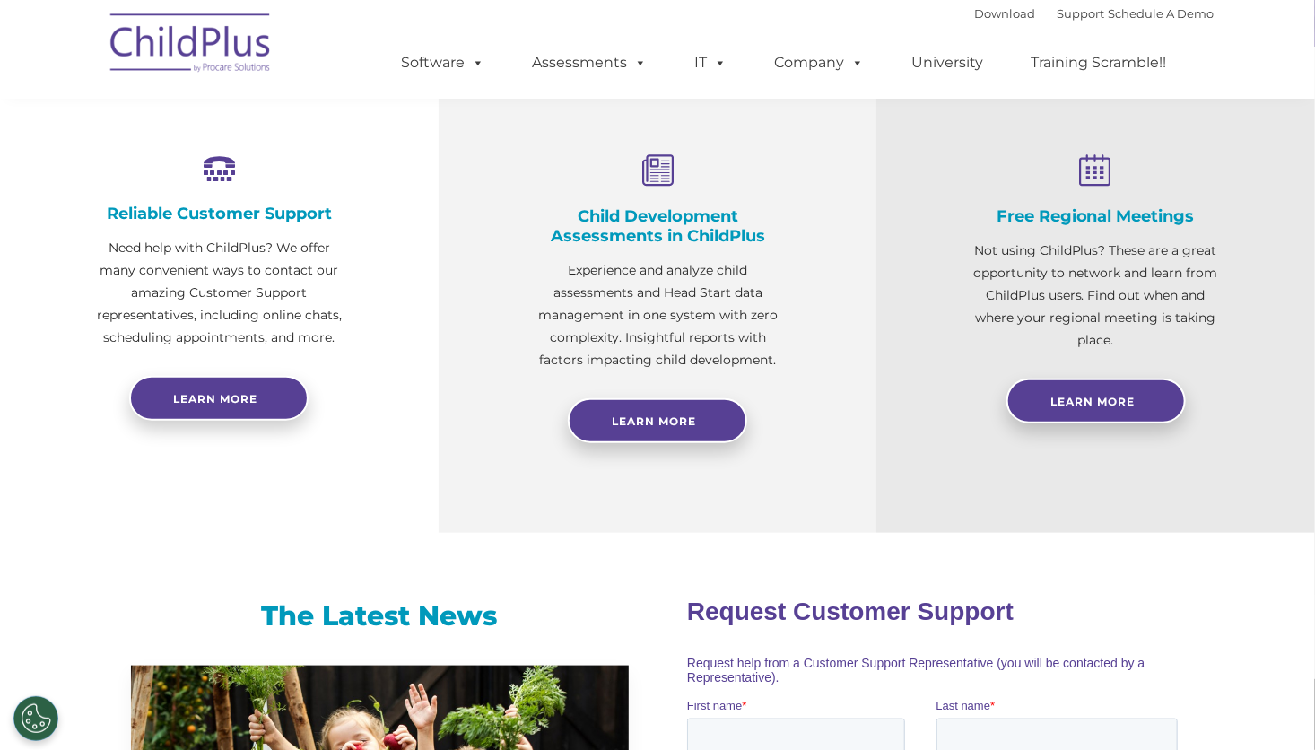
scroll to position [640, 0]
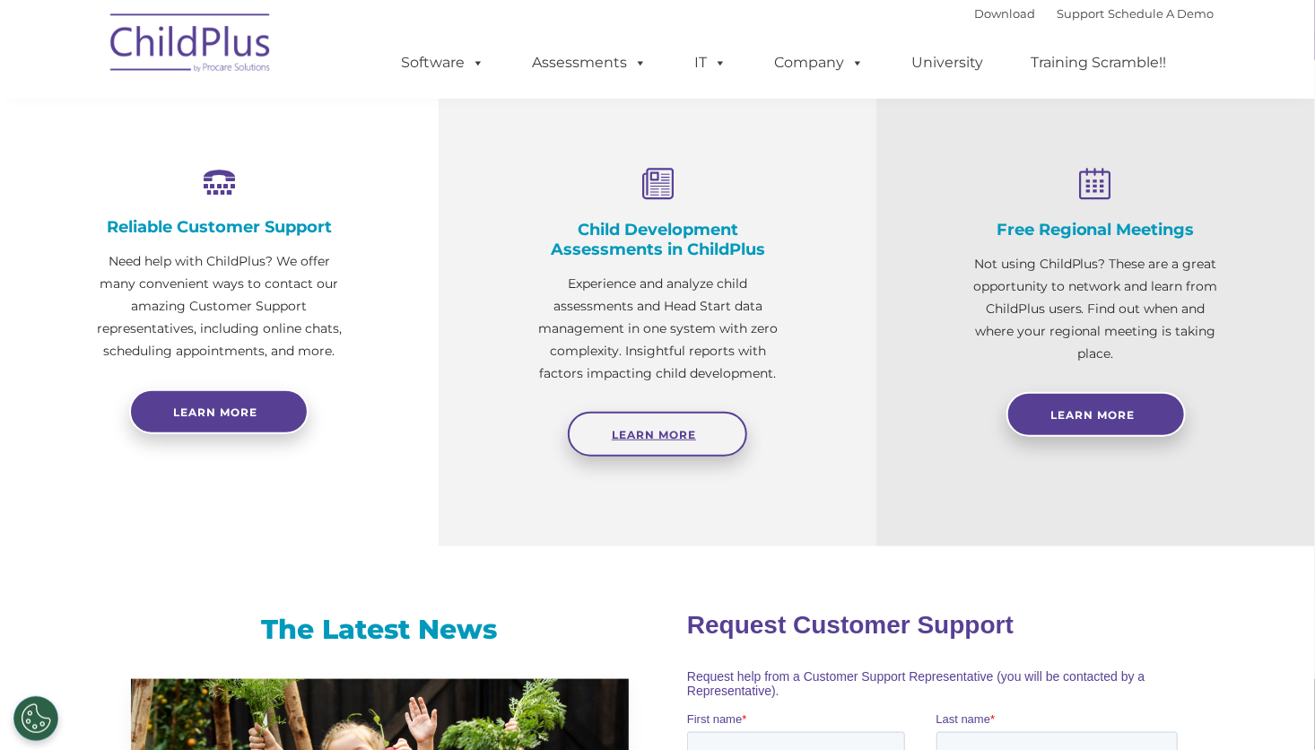
click at [649, 423] on link "Learn More" at bounding box center [657, 434] width 179 height 45
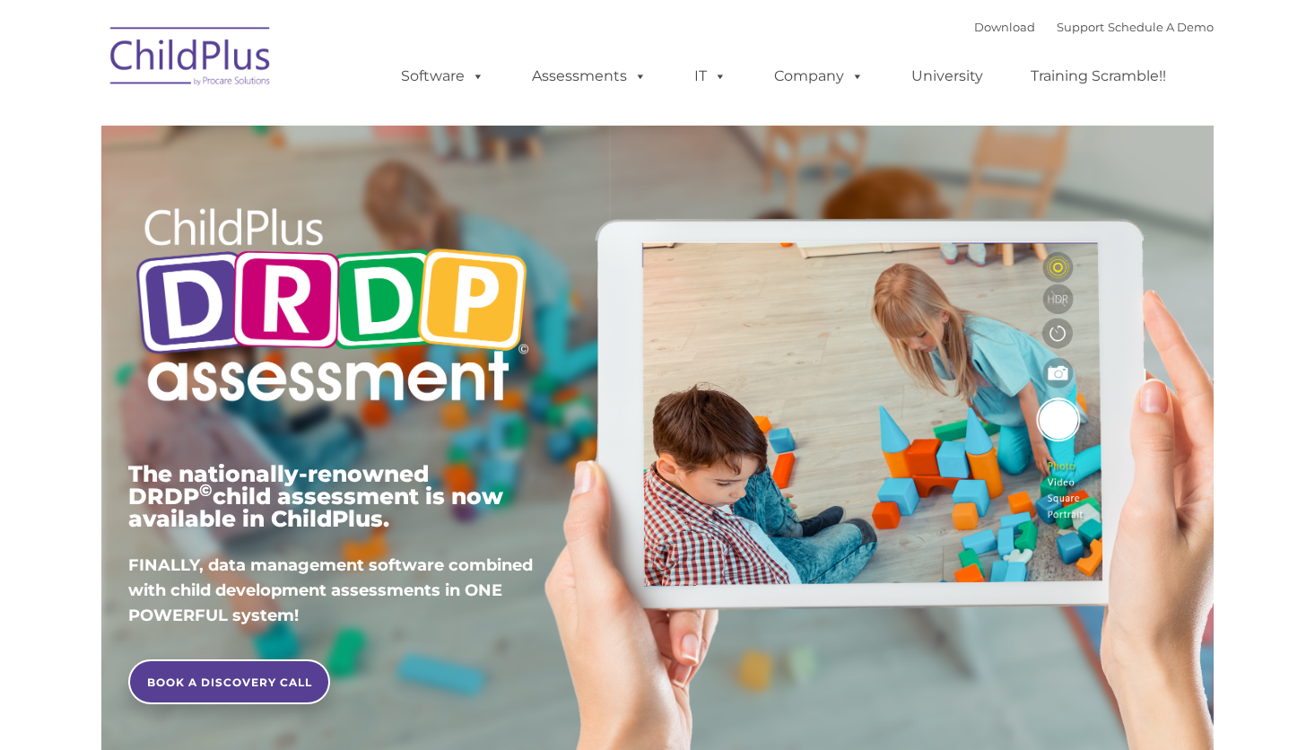
type input ""
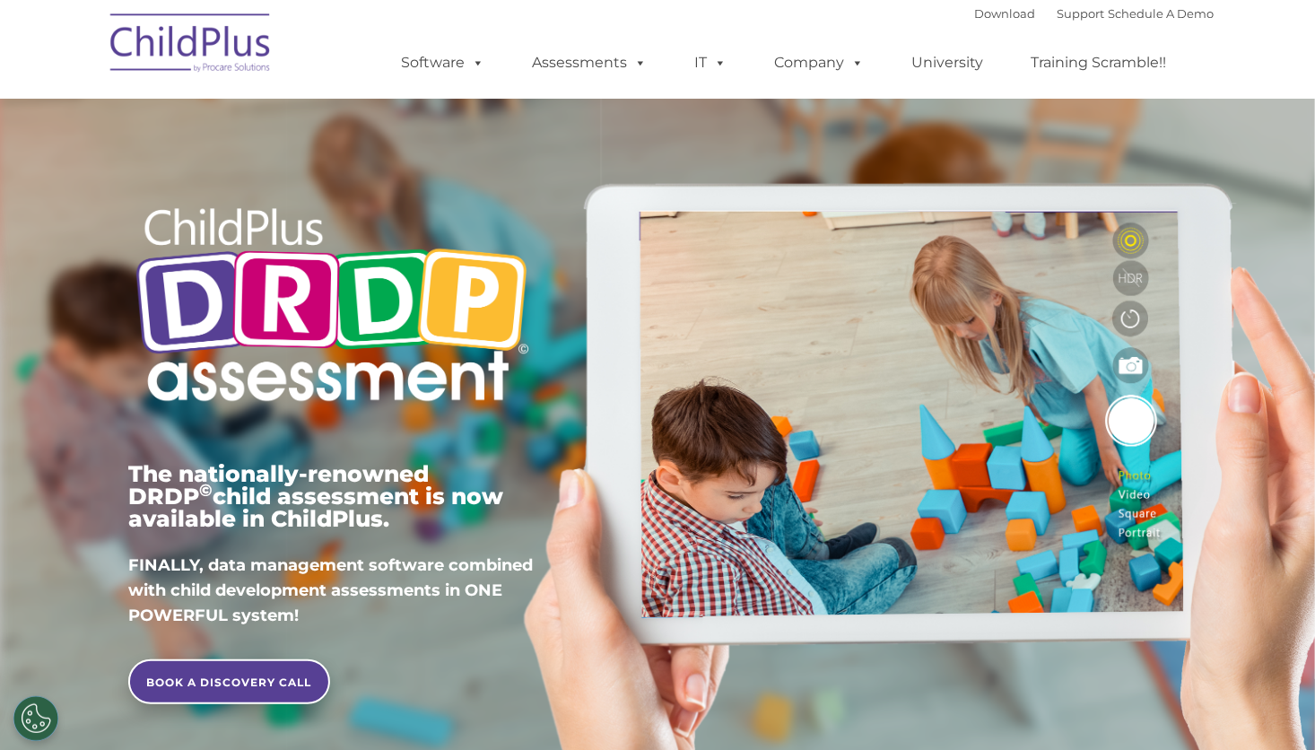
drag, startPoint x: 1153, startPoint y: 0, endPoint x: 1221, endPoint y: 136, distance: 152.4
click at [1221, 136] on div "The nationally-renowned DRDP © child assessment is now available in ChildPlus. …" at bounding box center [657, 414] width 1315 height 702
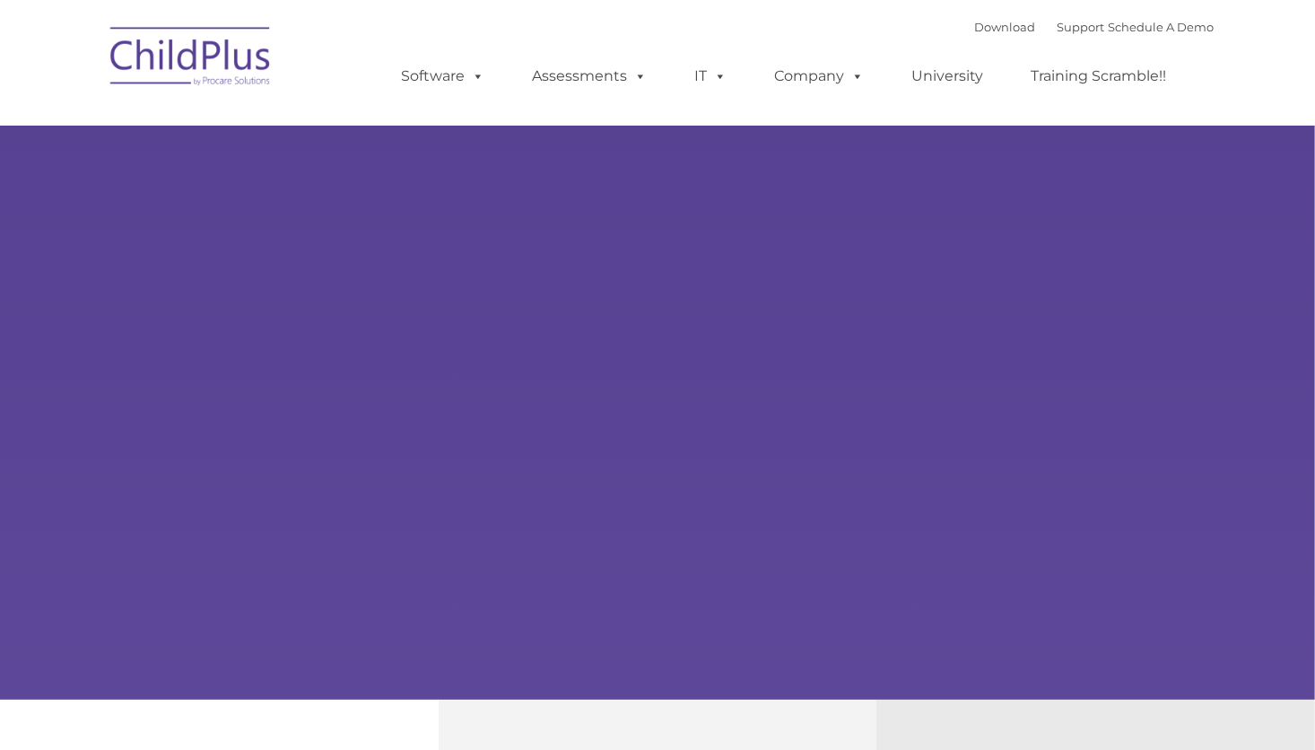
type input ""
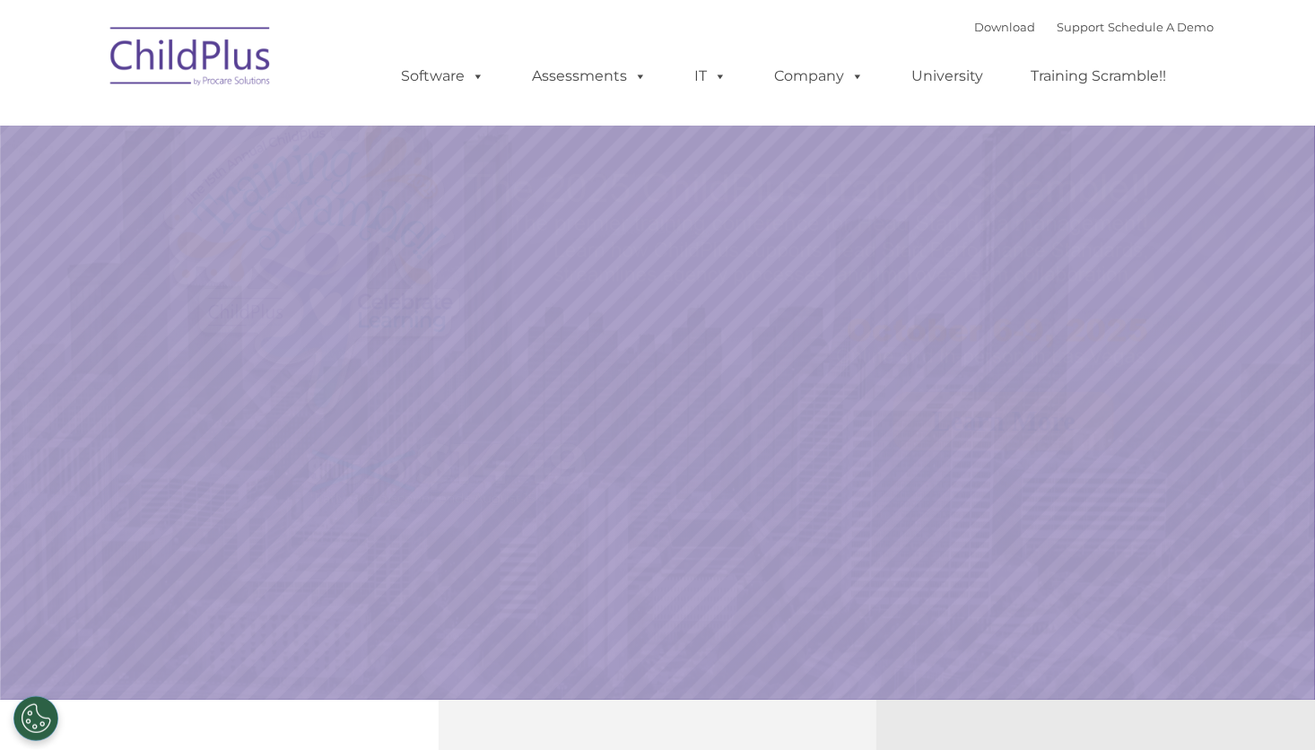
select select "MEDIUM"
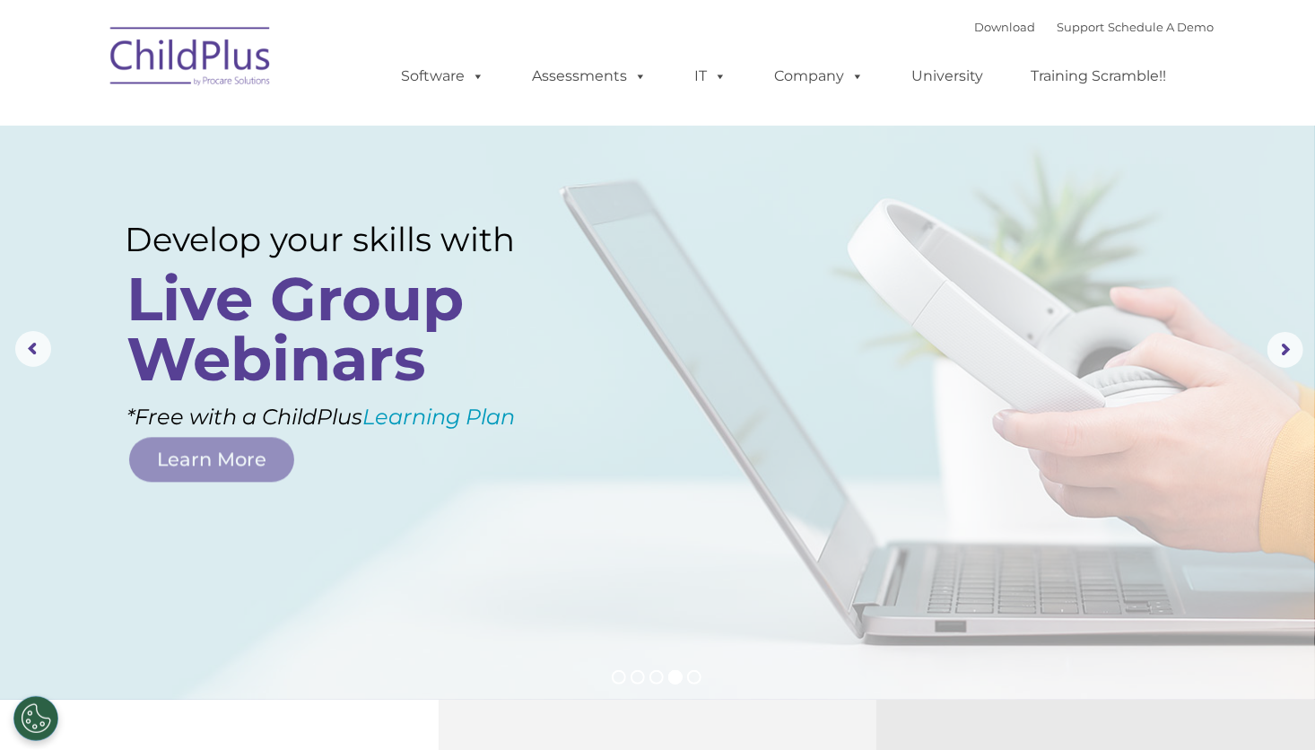
click at [200, 54] on img at bounding box center [190, 59] width 179 height 90
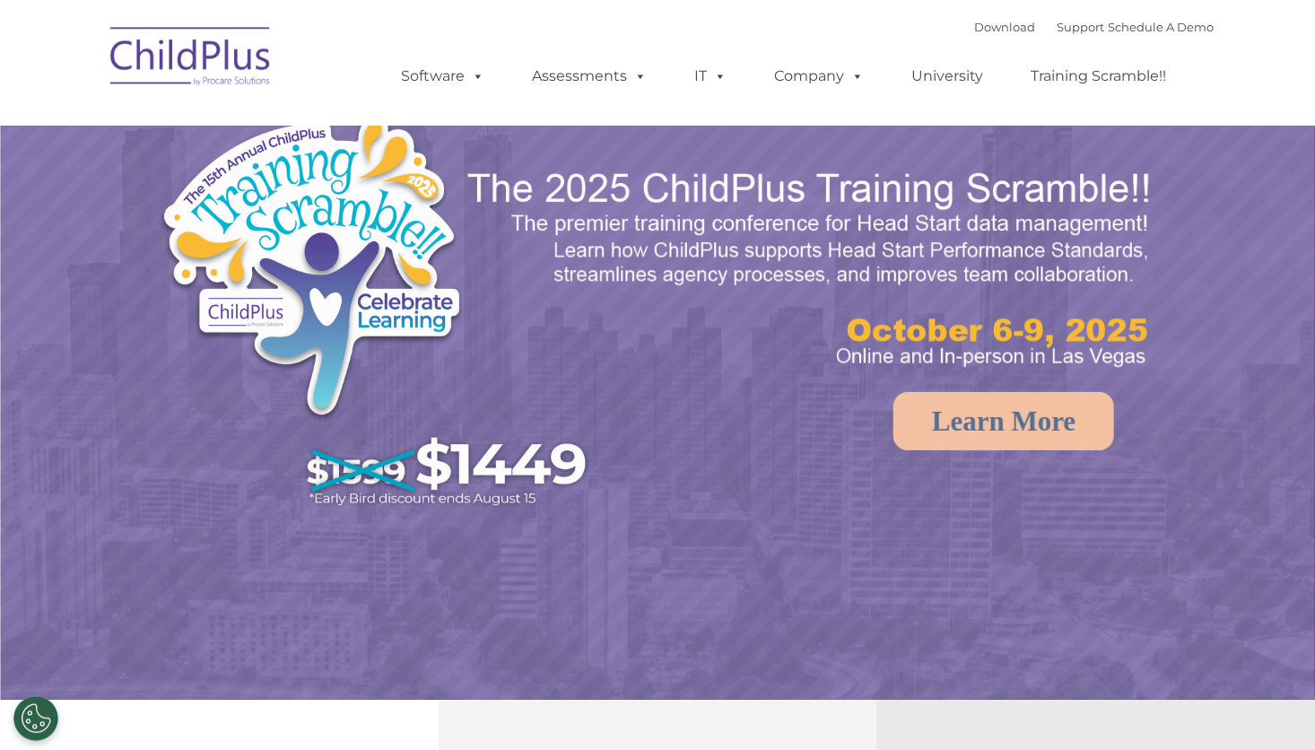
select select "MEDIUM"
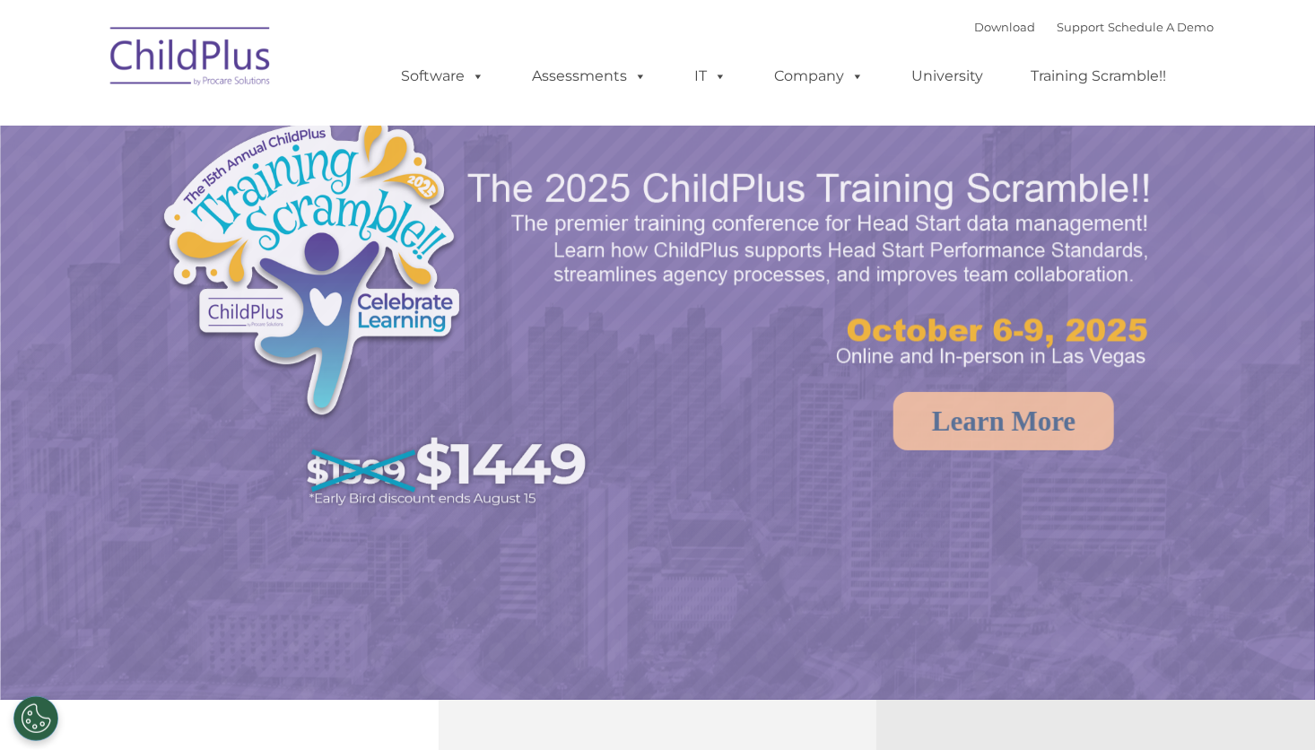
select select "MEDIUM"
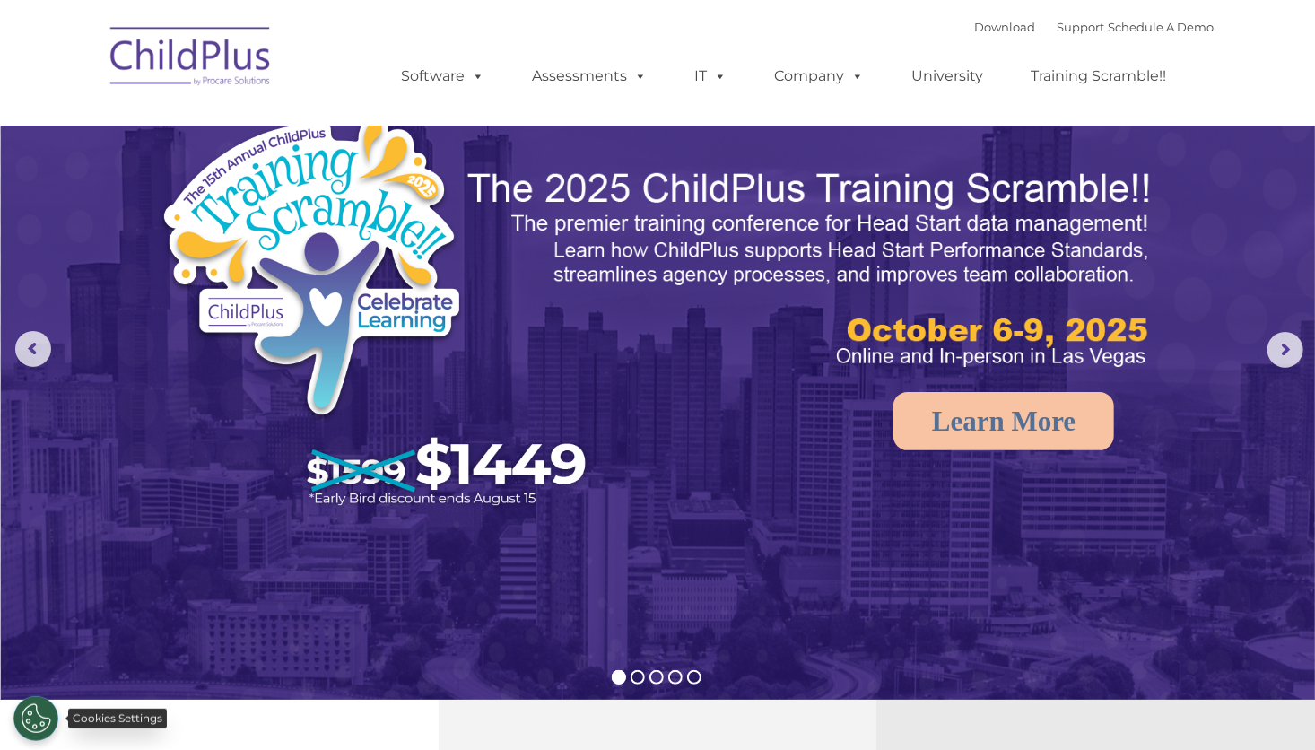
click at [40, 719] on button "Cookies Settings" at bounding box center [35, 718] width 45 height 45
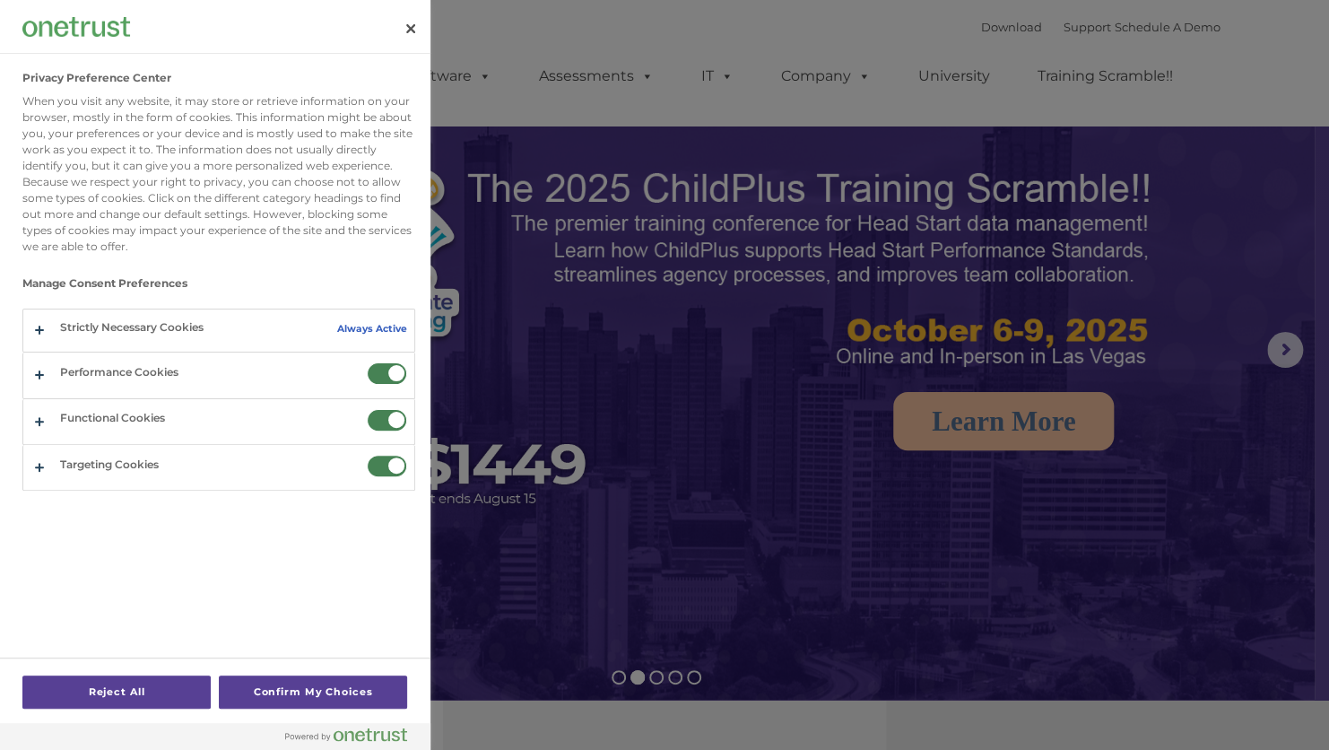
click at [593, 652] on div at bounding box center [664, 375] width 1329 height 750
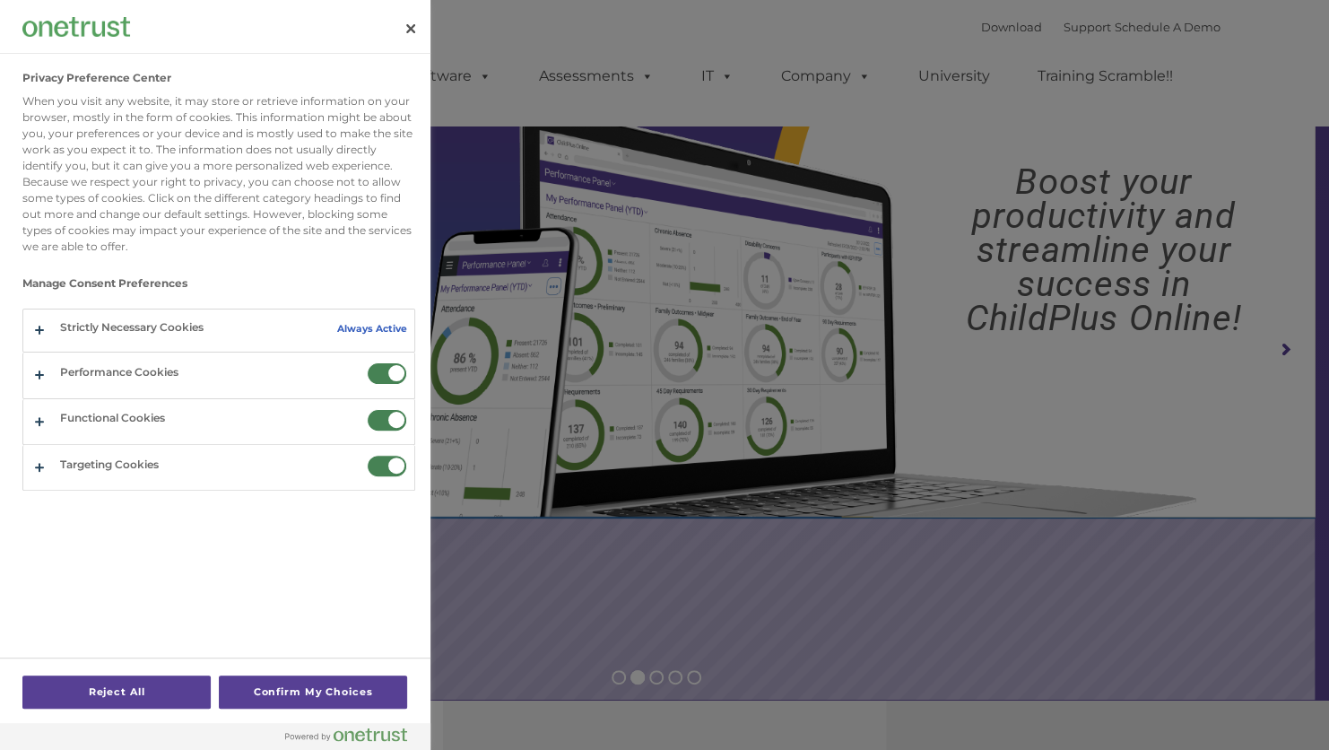
click at [734, 640] on div at bounding box center [664, 375] width 1329 height 750
click at [403, 15] on button "Close" at bounding box center [410, 28] width 39 height 39
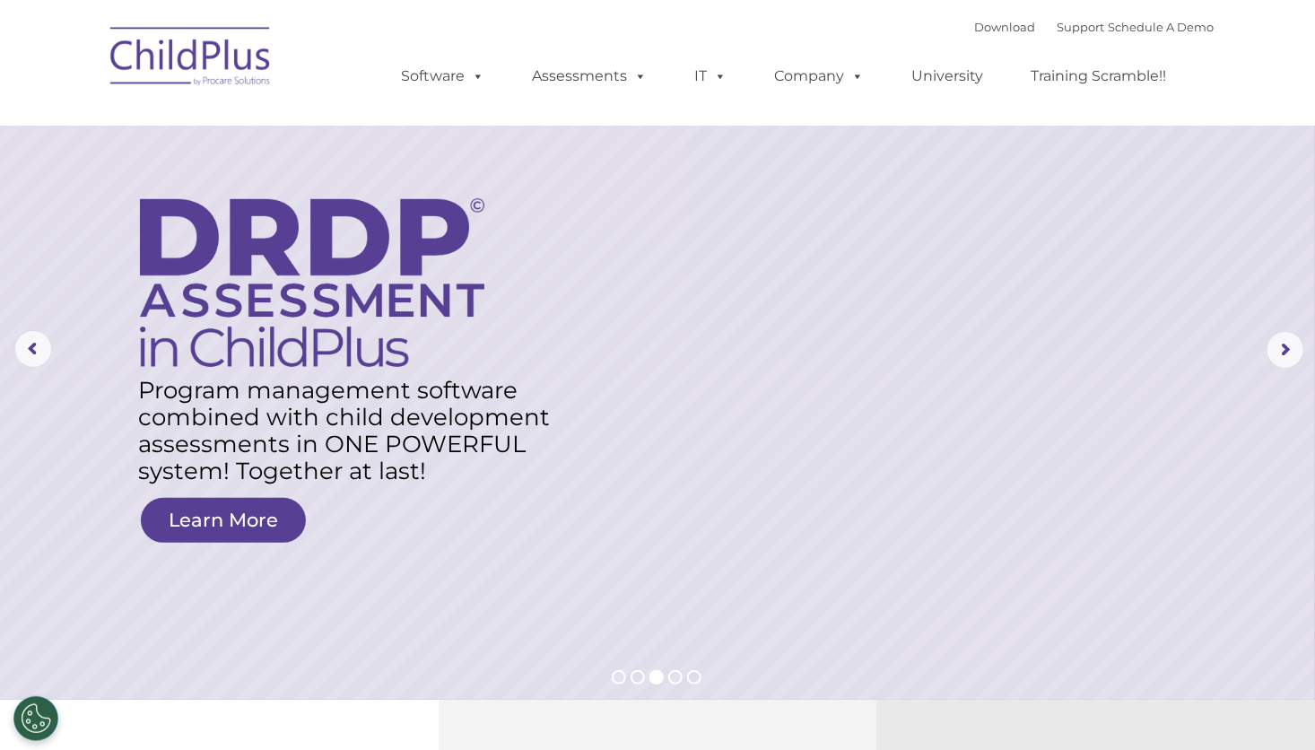
click at [1280, 217] on rs-layer at bounding box center [657, 350] width 1315 height 700
